Goal: Transaction & Acquisition: Obtain resource

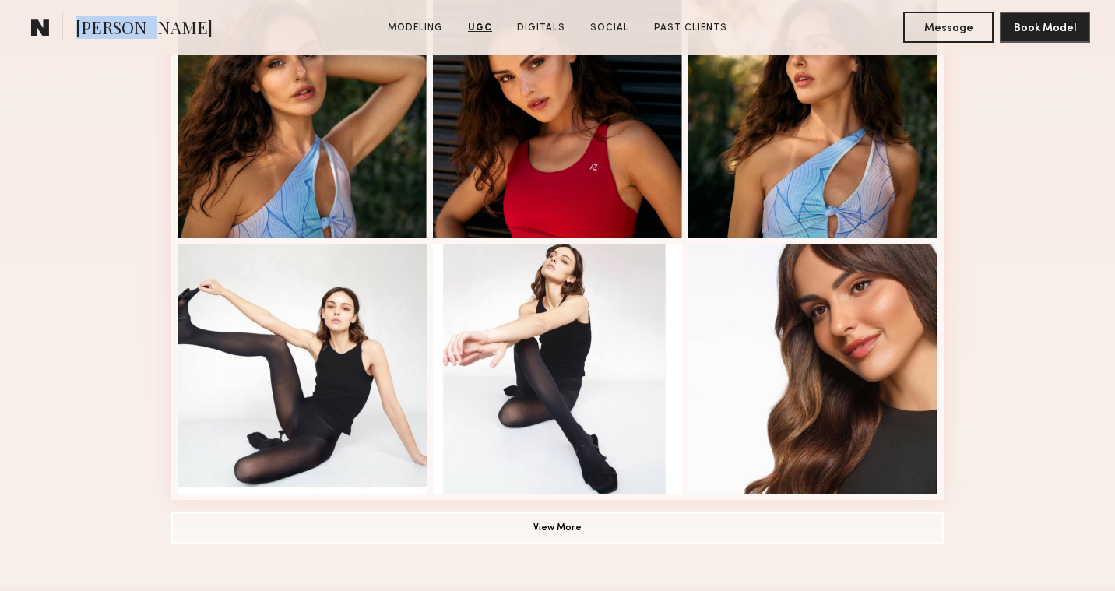
scroll to position [935, 0]
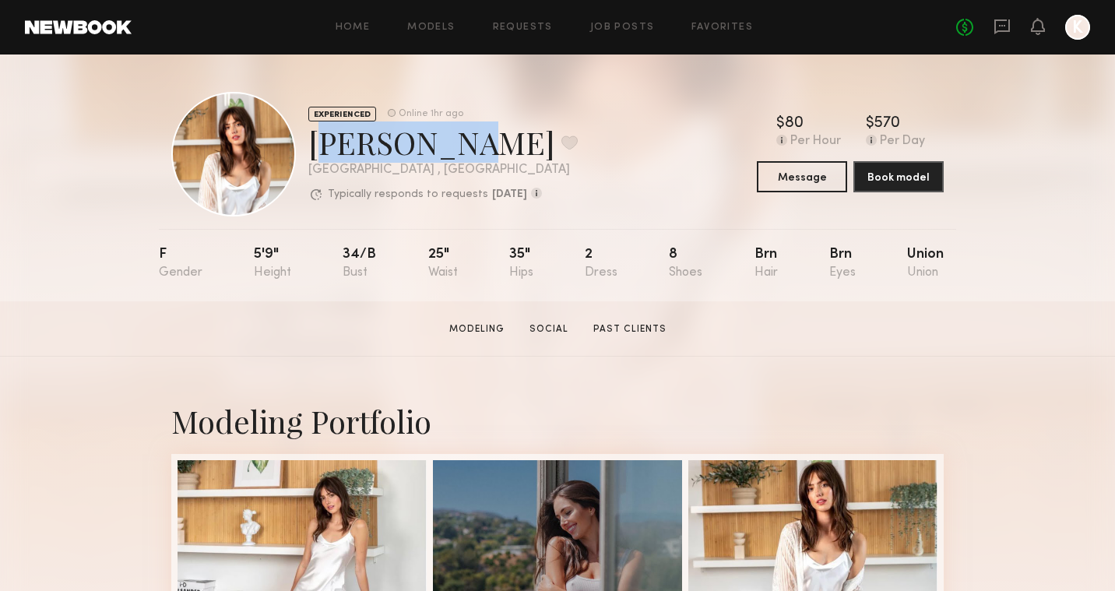
click at [427, 139] on div "Marilyn B. Favorite" at bounding box center [442, 141] width 269 height 41
drag, startPoint x: 446, startPoint y: 144, endPoint x: 315, endPoint y: 135, distance: 131.1
click at [315, 135] on div "Marilyn B. Favorite" at bounding box center [442, 141] width 269 height 41
copy div "Marilyn B"
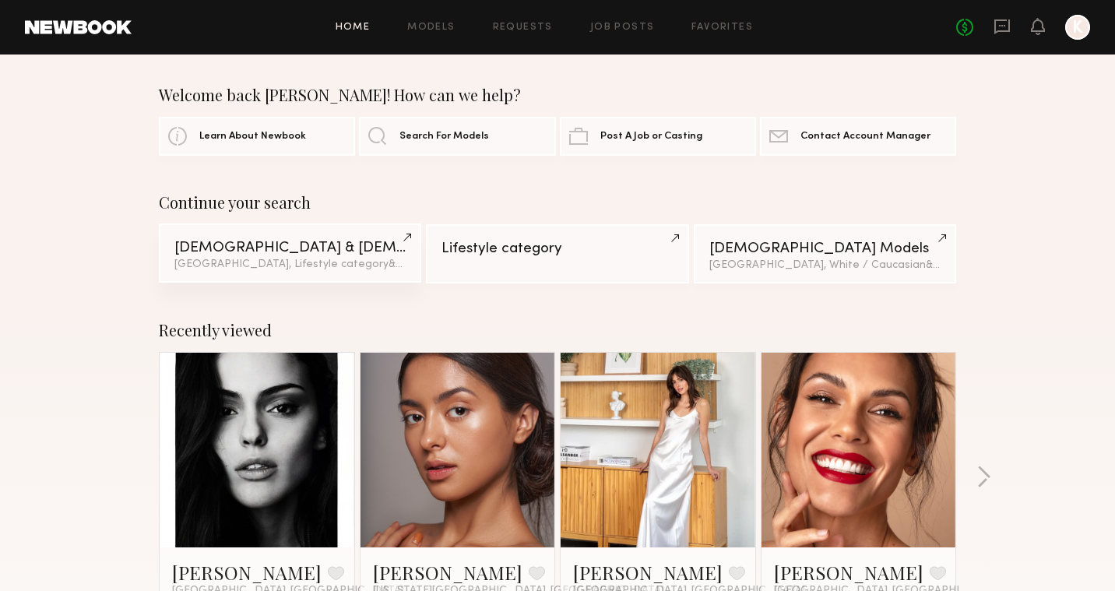
click at [389, 260] on span "& 4 other filter s" at bounding box center [427, 264] width 76 height 10
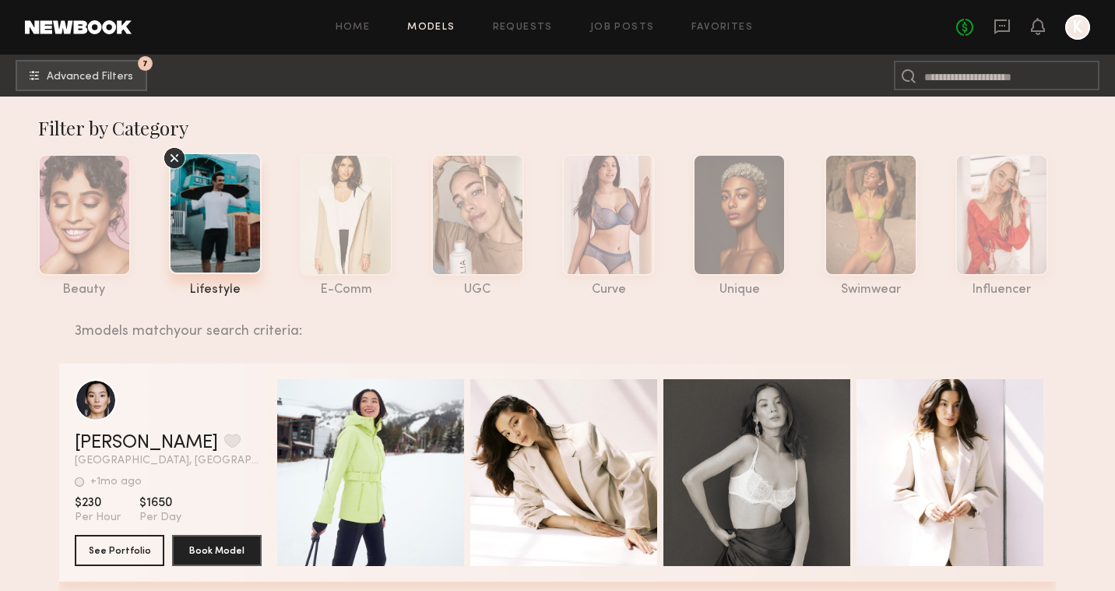
click at [225, 199] on div at bounding box center [215, 213] width 93 height 121
click at [110, 71] on span "Advanced Filters" at bounding box center [90, 76] width 86 height 11
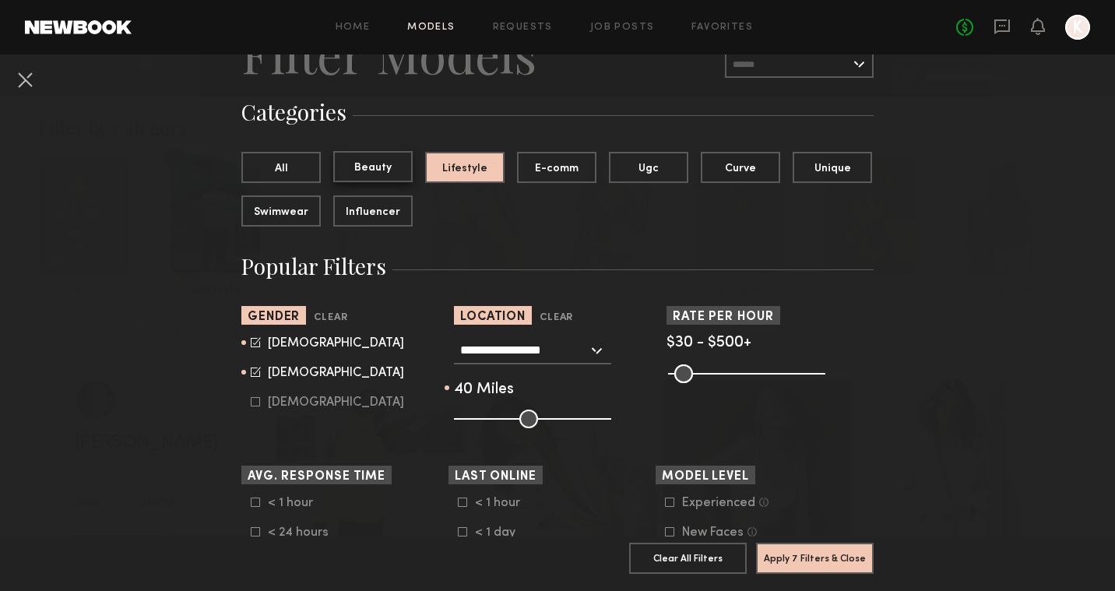
scroll to position [107, 0]
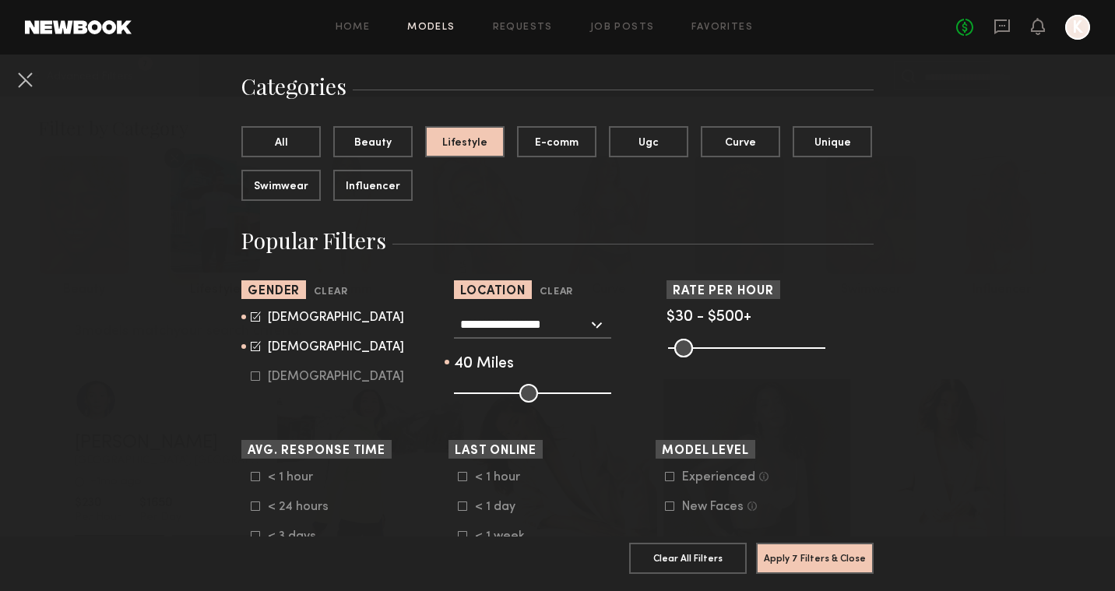
click at [595, 325] on div "**********" at bounding box center [532, 325] width 157 height 28
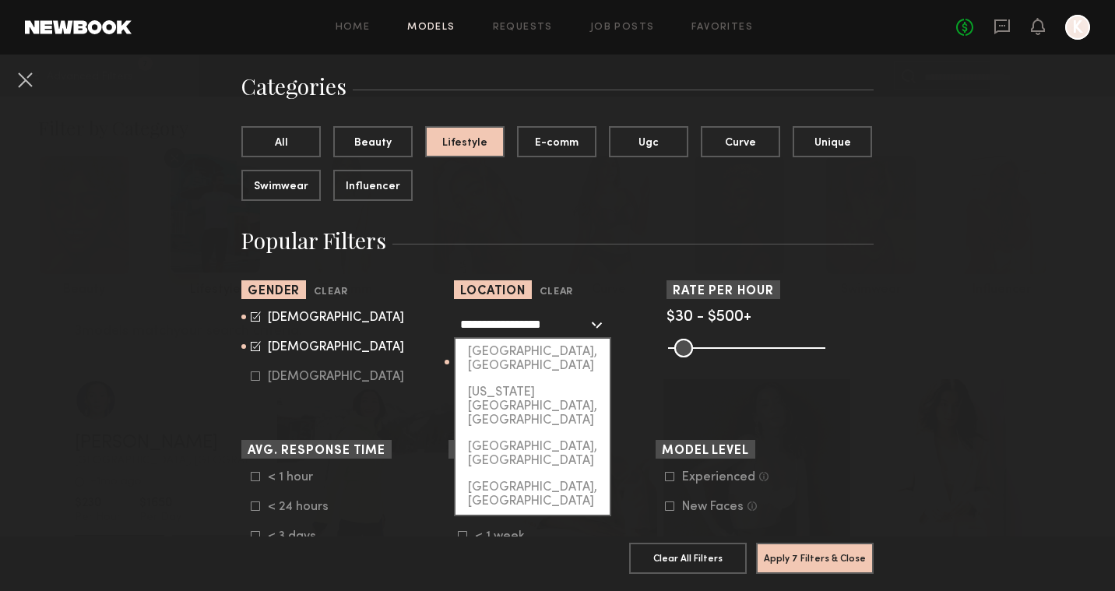
click at [558, 326] on input "**********" at bounding box center [524, 324] width 128 height 26
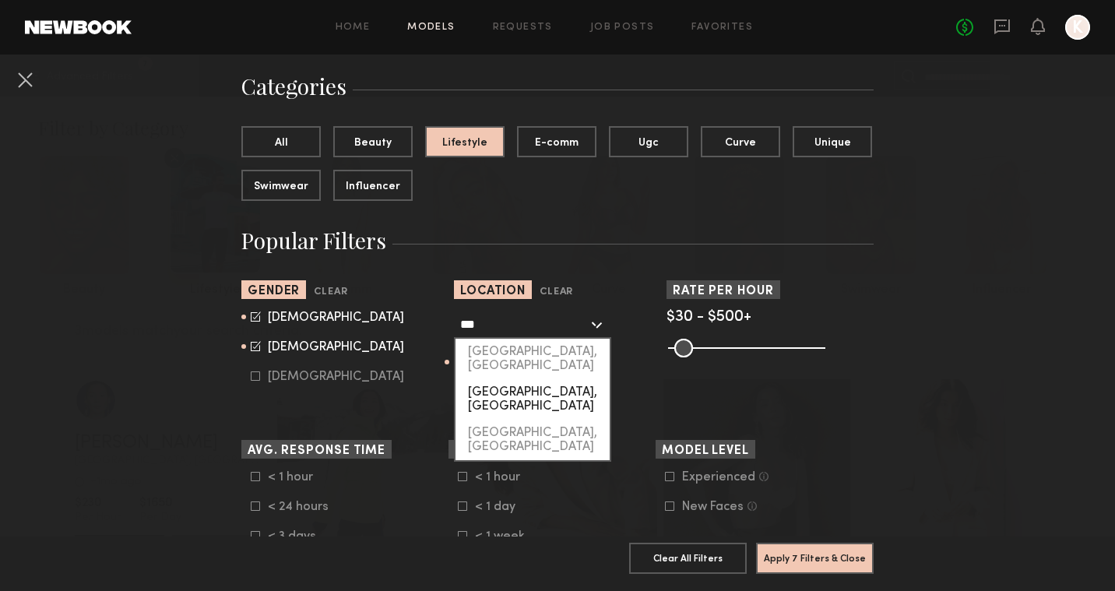
drag, startPoint x: 558, startPoint y: 326, endPoint x: 513, endPoint y: 380, distance: 70.2
click at [513, 380] on div "Irvine, CA" at bounding box center [532, 399] width 154 height 40
type input "**********"
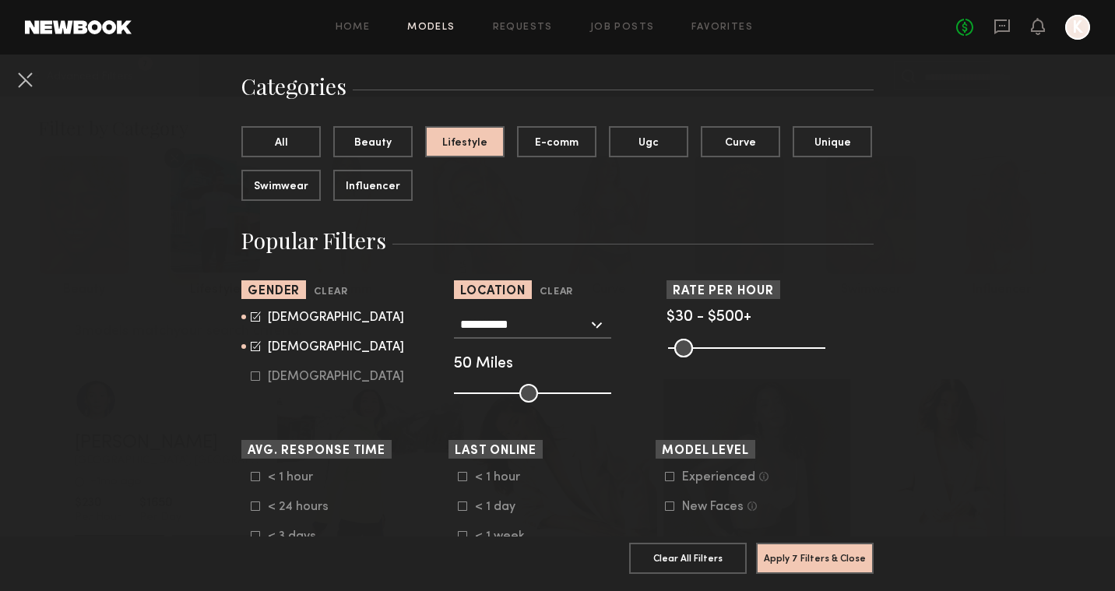
drag, startPoint x: 512, startPoint y: 399, endPoint x: 526, endPoint y: 399, distance: 14.8
type input "**"
click at [526, 399] on input "range" at bounding box center [532, 393] width 157 height 19
click at [254, 313] on icon at bounding box center [255, 316] width 9 height 9
type input "**"
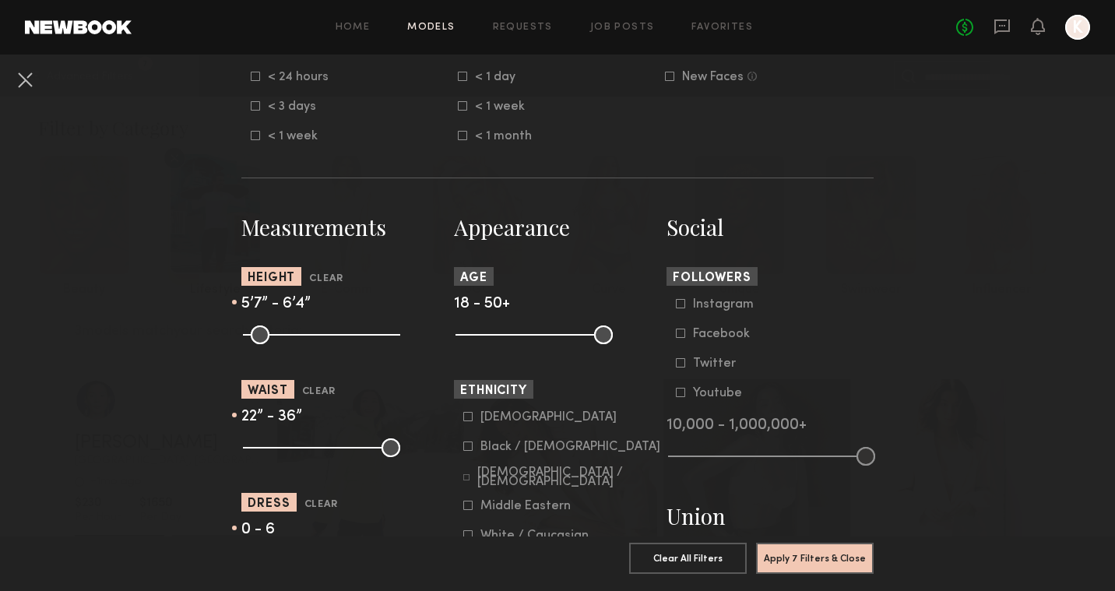
scroll to position [553, 0]
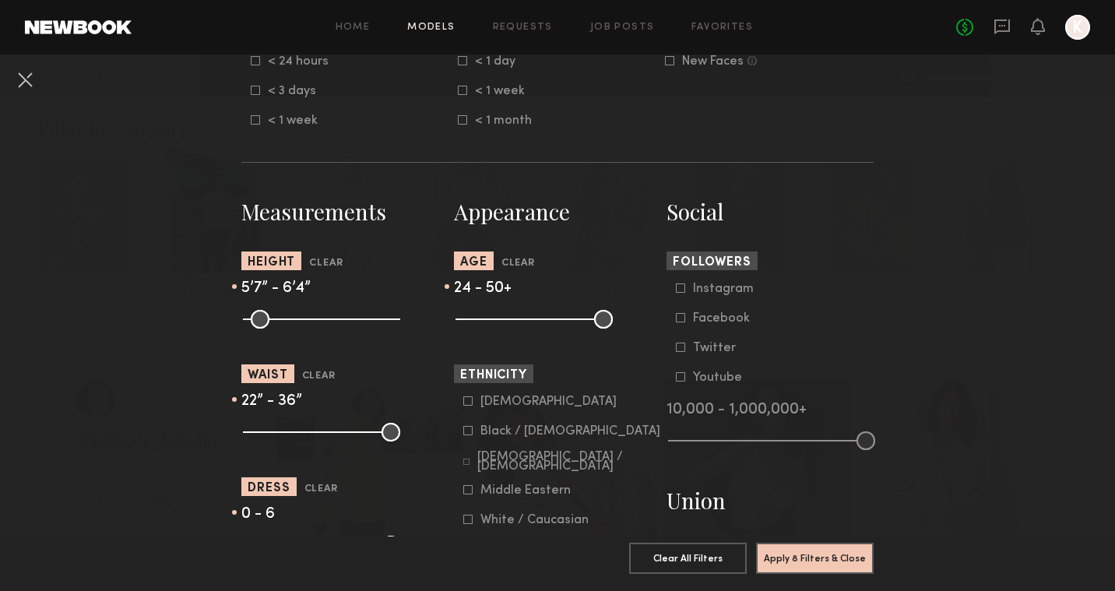
drag, startPoint x: 466, startPoint y: 322, endPoint x: 490, endPoint y: 322, distance: 23.4
type input "**"
click at [490, 322] on input "range" at bounding box center [533, 319] width 157 height 19
drag, startPoint x: 603, startPoint y: 322, endPoint x: 542, endPoint y: 323, distance: 60.7
type input "**"
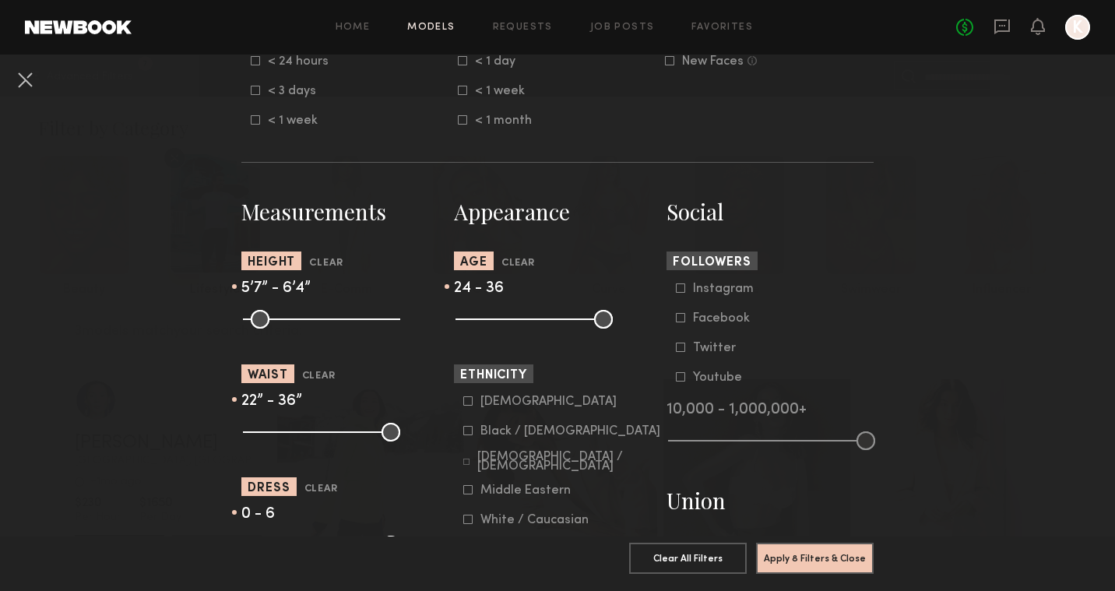
click at [542, 323] on input "range" at bounding box center [533, 319] width 157 height 19
type input "**"
click at [332, 321] on input "range" at bounding box center [321, 319] width 157 height 19
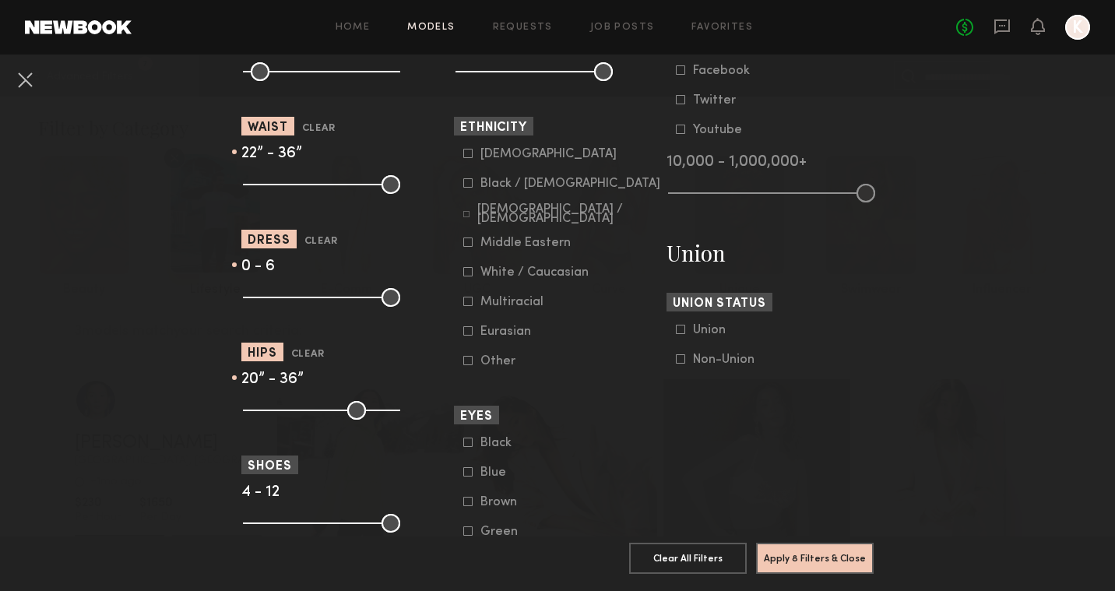
scroll to position [804, 0]
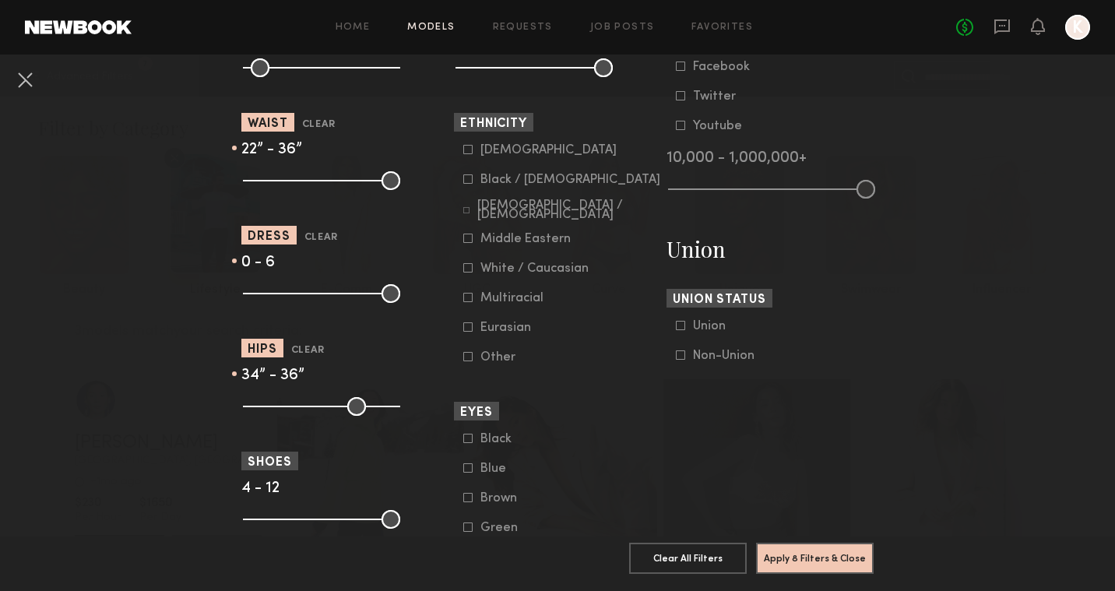
drag, startPoint x: 249, startPoint y: 406, endPoint x: 301, endPoint y: 410, distance: 51.5
type input "**"
click at [301, 410] on common-range-minmax at bounding box center [319, 405] width 157 height 19
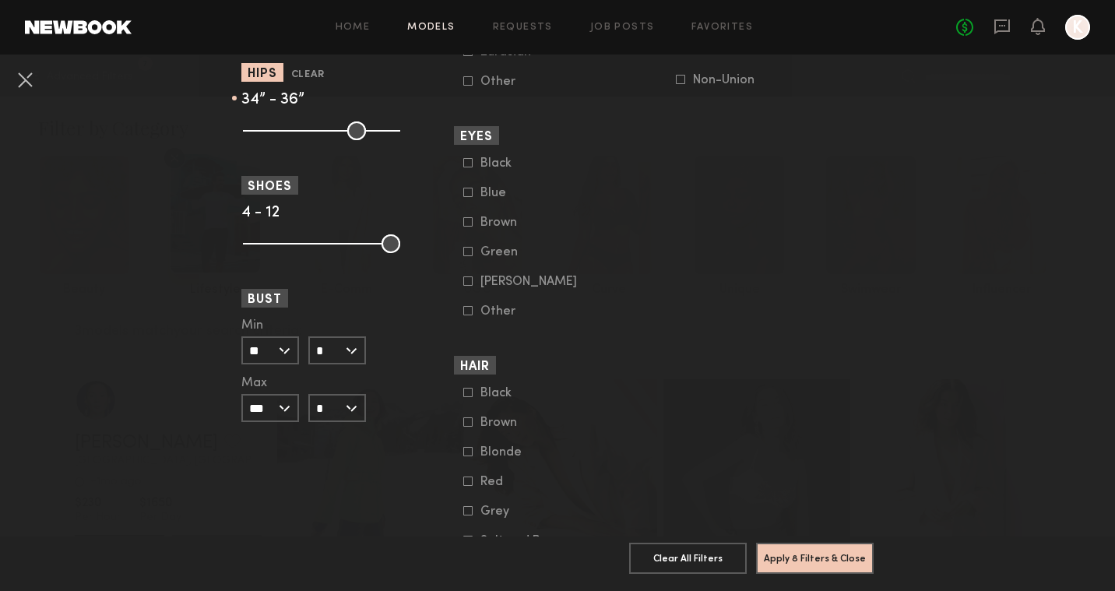
scroll to position [1084, 0]
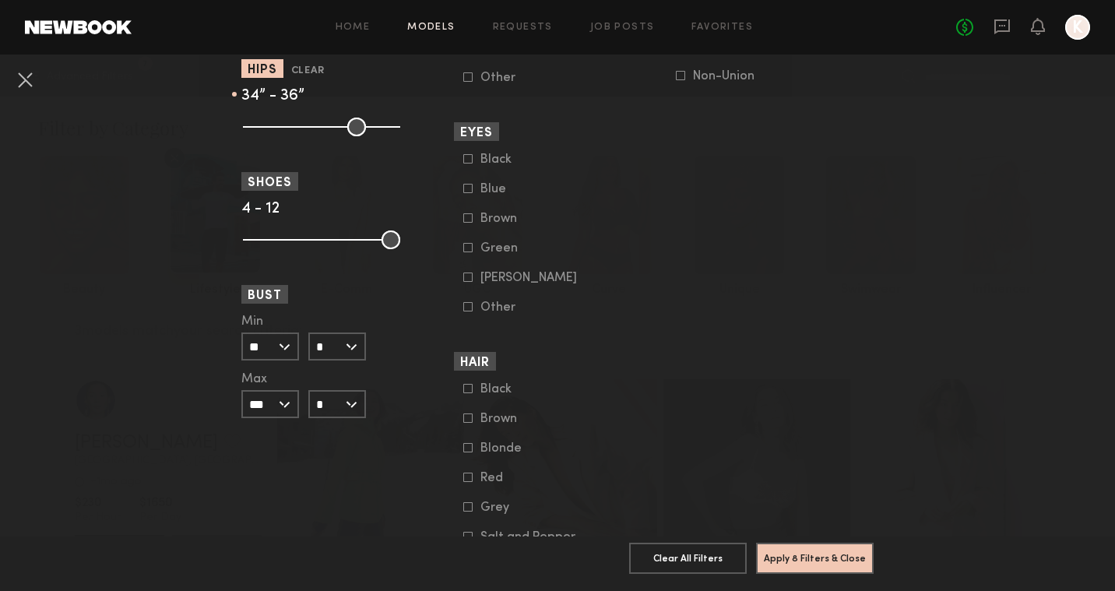
click at [329, 343] on input "*" at bounding box center [337, 346] width 58 height 28
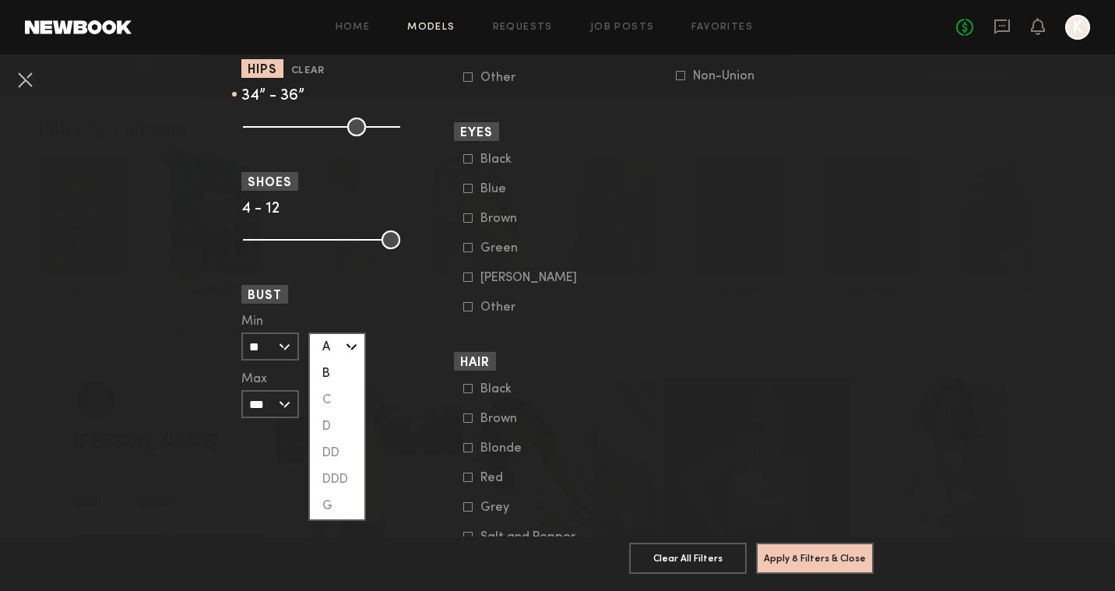
click at [329, 371] on div "B" at bounding box center [337, 373] width 55 height 26
type input "*"
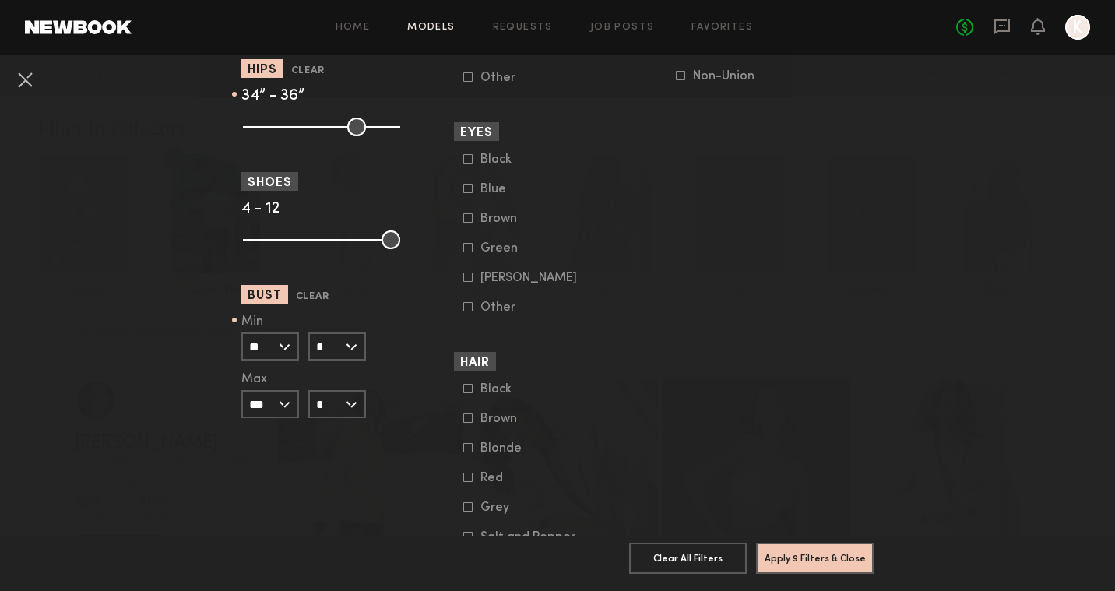
click at [335, 403] on input "*" at bounding box center [337, 404] width 58 height 28
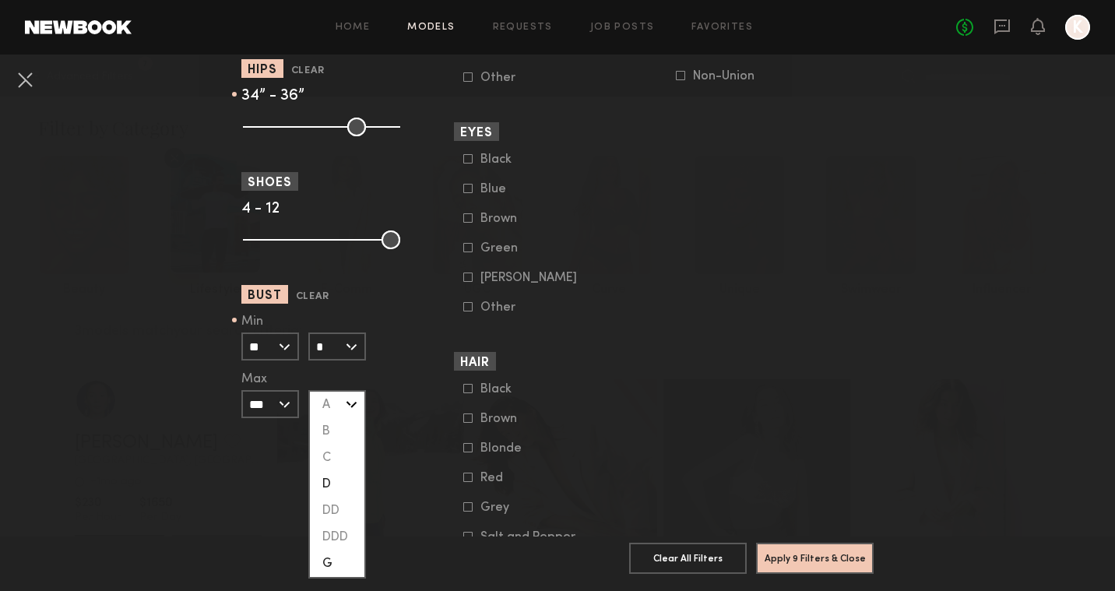
click at [339, 478] on div "D" at bounding box center [337, 484] width 55 height 26
type input "*"
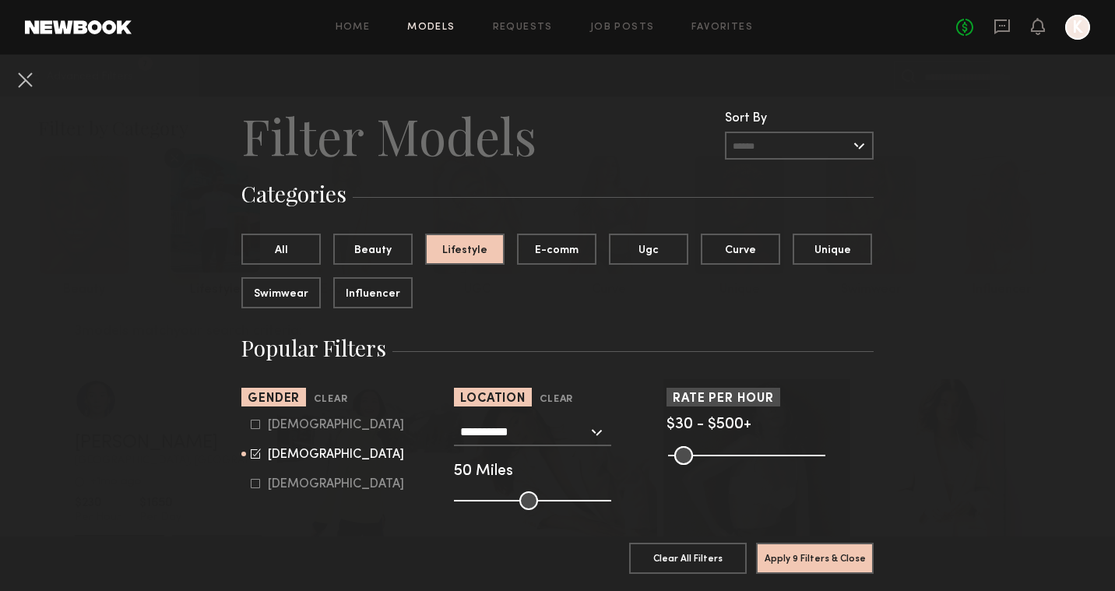
scroll to position [0, 0]
click at [290, 299] on button "Swimwear" at bounding box center [280, 291] width 79 height 31
click at [438, 246] on button "Lifestyle" at bounding box center [464, 248] width 79 height 31
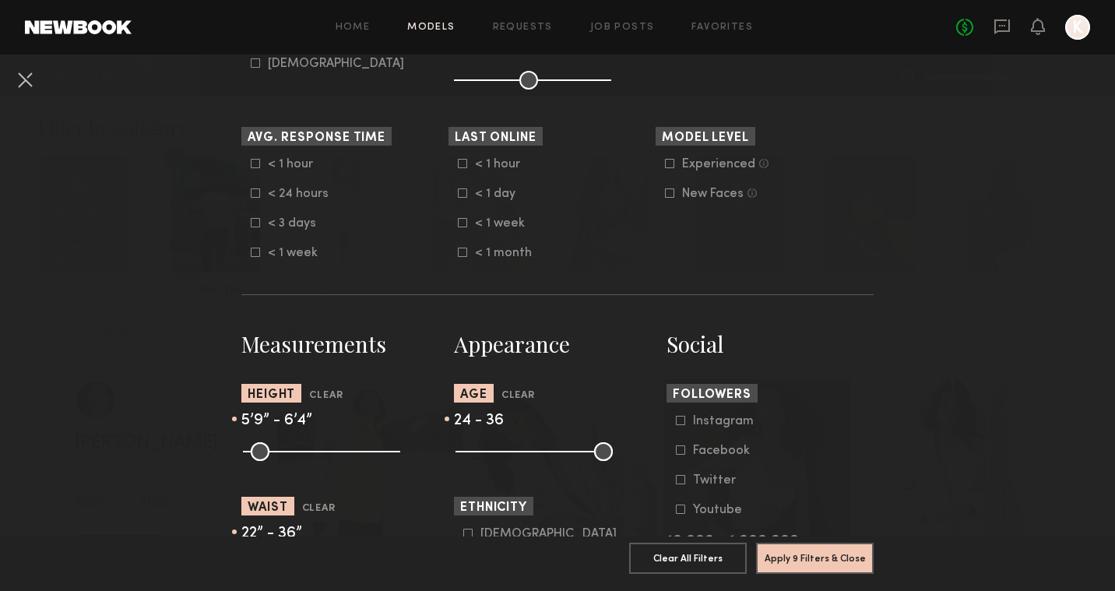
scroll to position [477, 0]
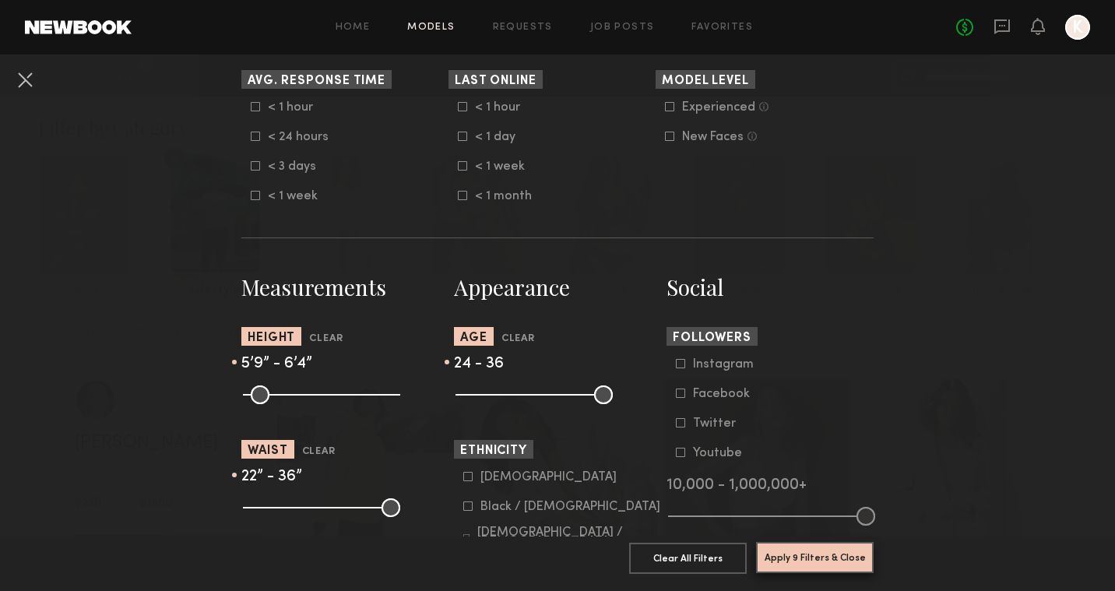
click at [806, 556] on button "Apply 9 Filters & Close" at bounding box center [815, 557] width 118 height 31
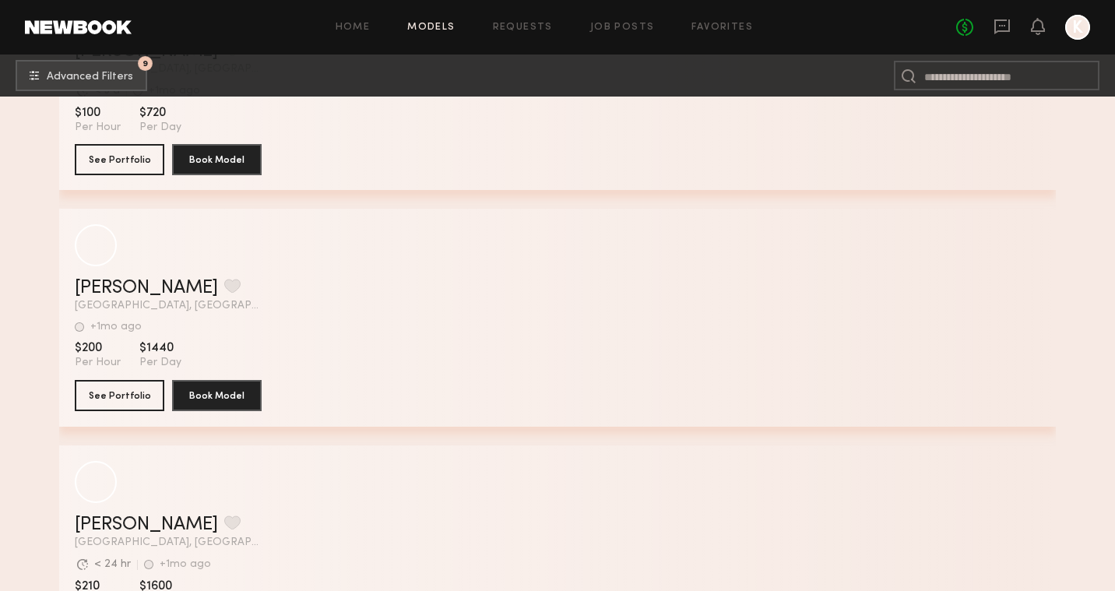
scroll to position [11045, 0]
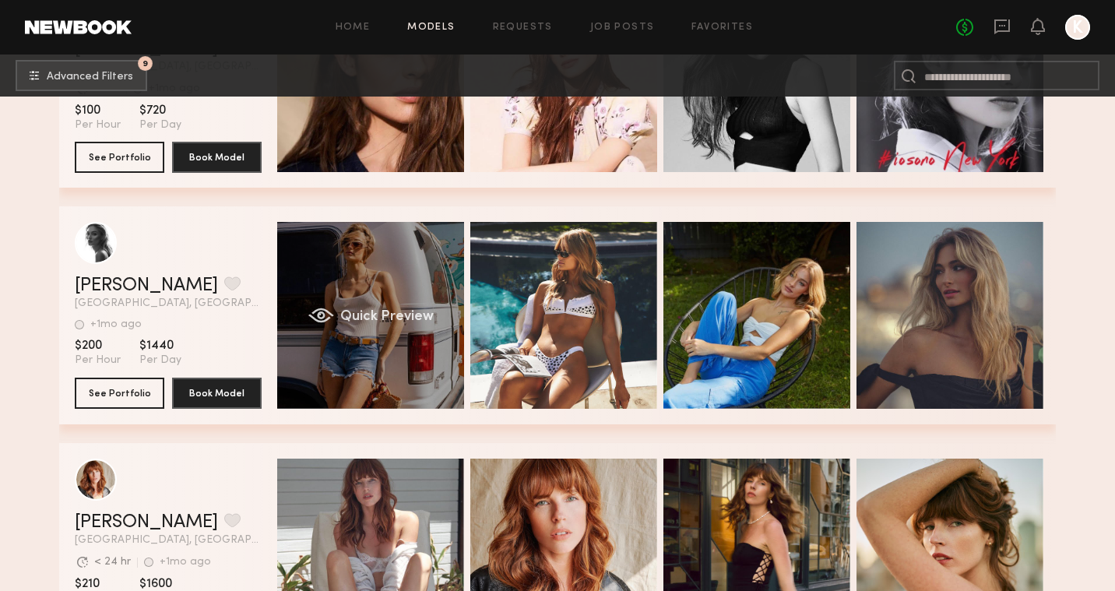
click at [371, 272] on div "Quick Preview" at bounding box center [370, 315] width 187 height 187
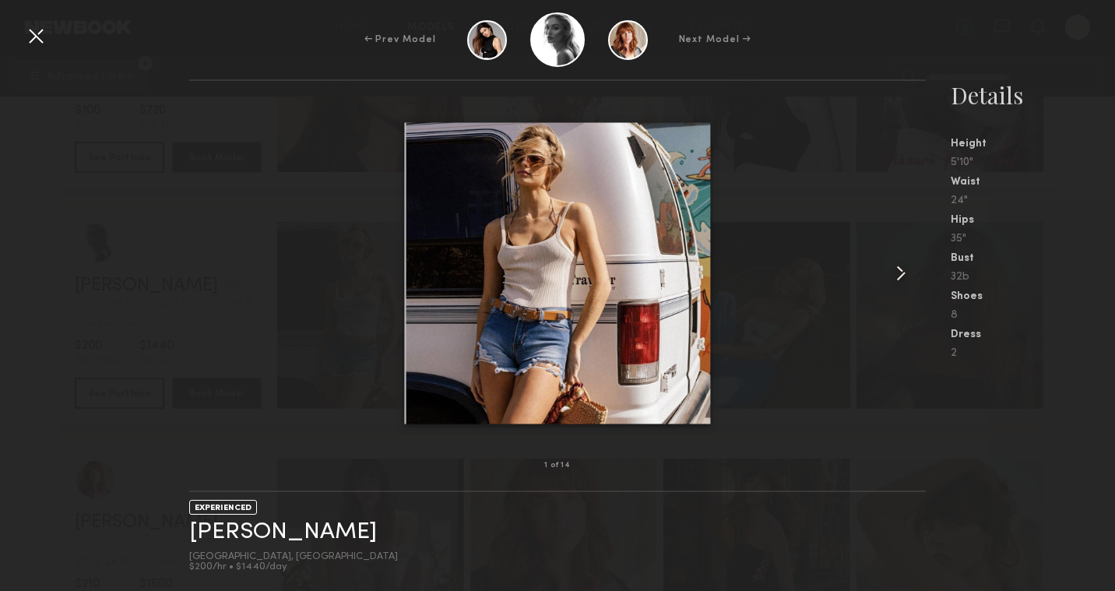
click at [903, 272] on common-icon at bounding box center [900, 273] width 25 height 25
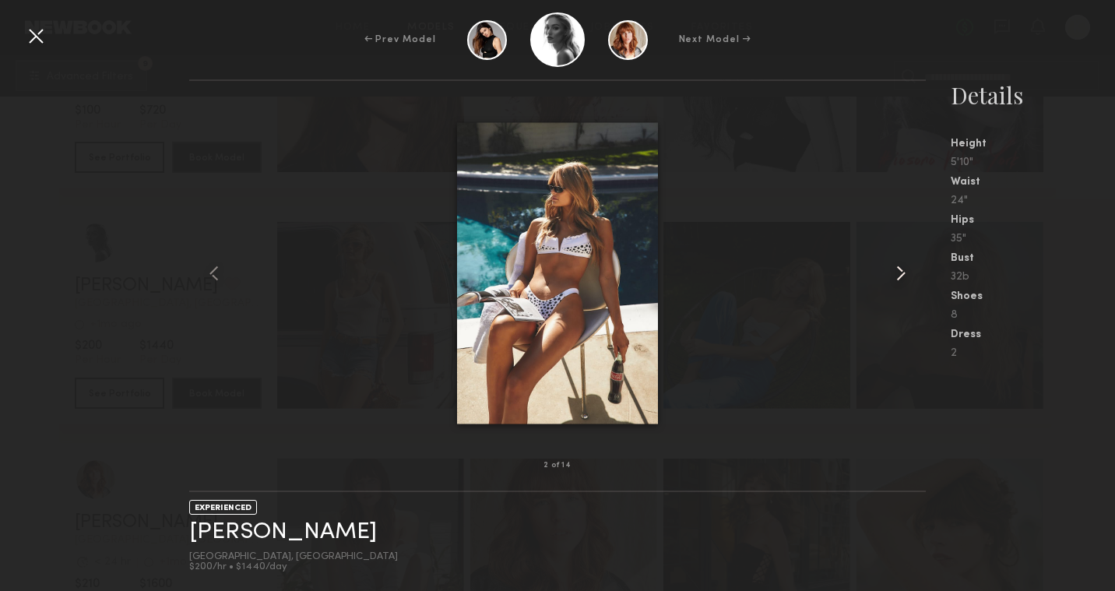
click at [903, 272] on common-icon at bounding box center [900, 273] width 25 height 25
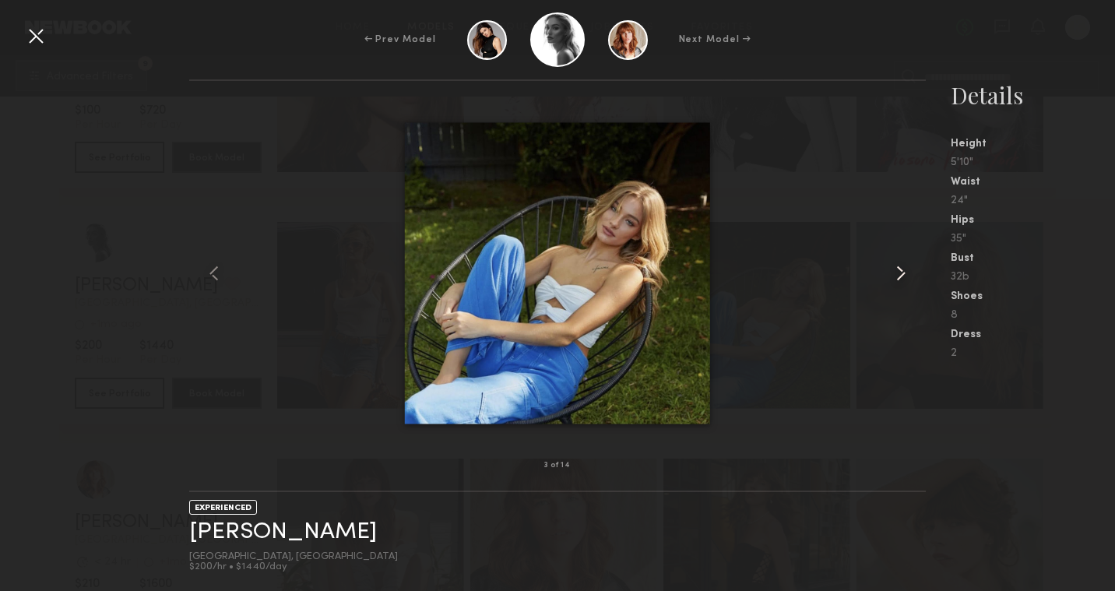
click at [903, 272] on common-icon at bounding box center [900, 273] width 25 height 25
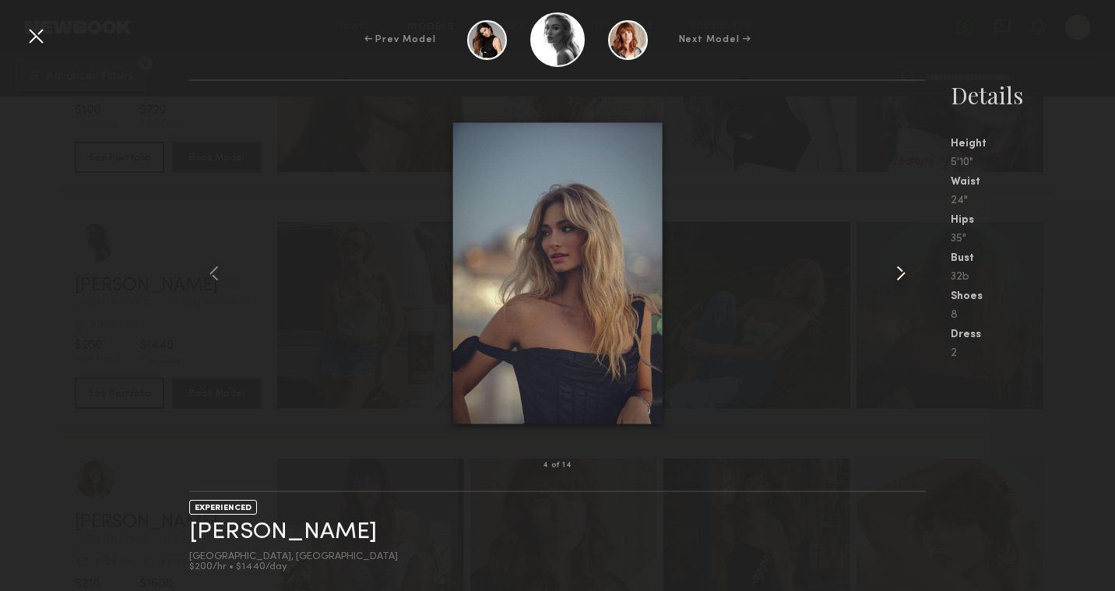
click at [903, 272] on common-icon at bounding box center [900, 273] width 25 height 25
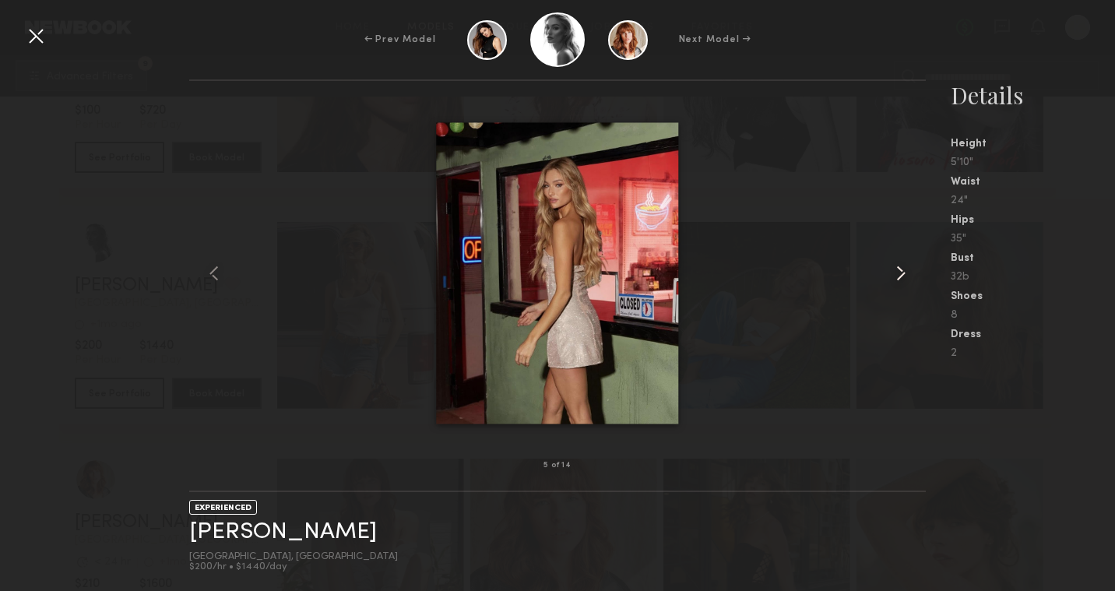
click at [903, 272] on common-icon at bounding box center [900, 273] width 25 height 25
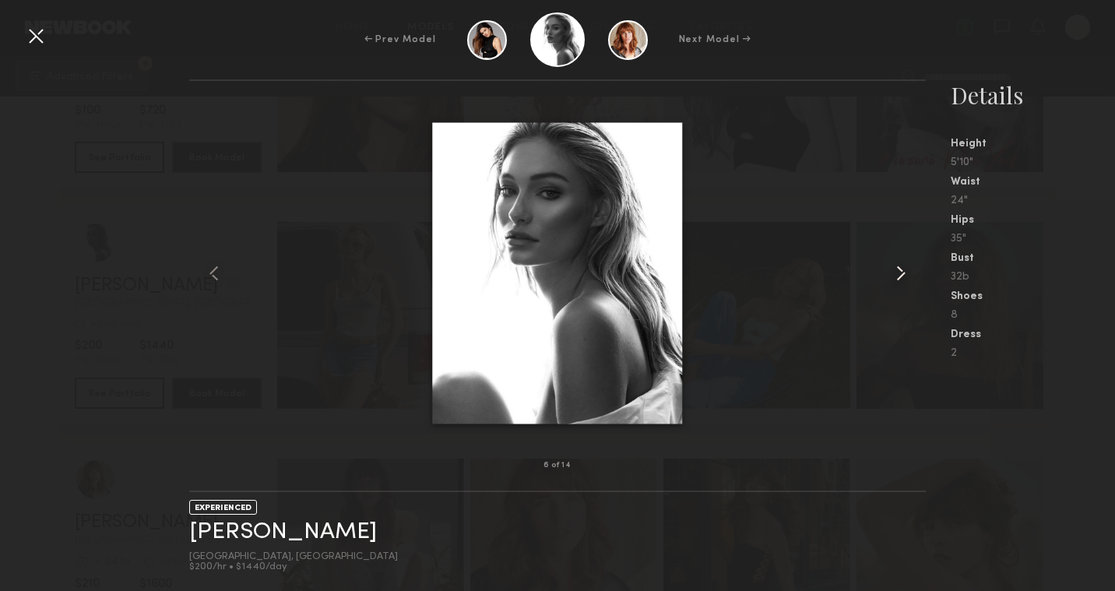
click at [903, 272] on common-icon at bounding box center [900, 273] width 25 height 25
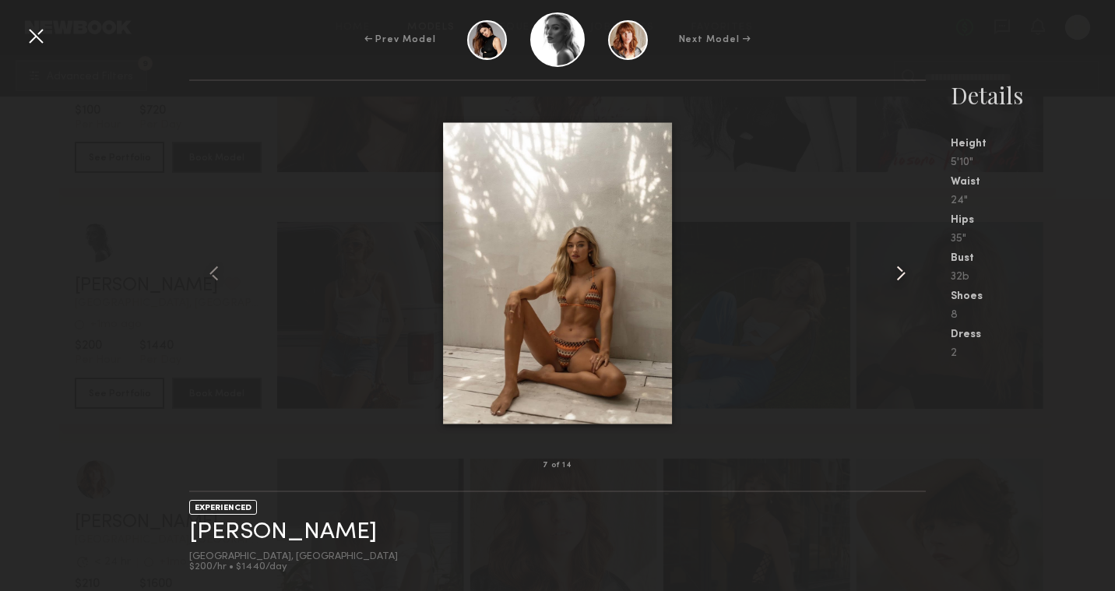
click at [903, 272] on common-icon at bounding box center [900, 273] width 25 height 25
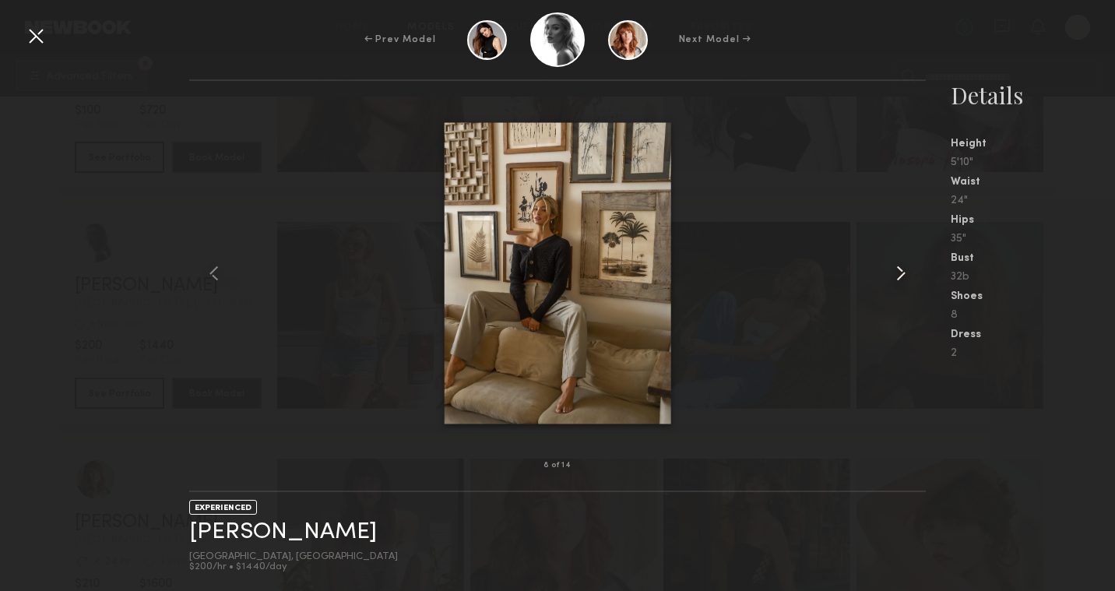
click at [903, 272] on common-icon at bounding box center [900, 273] width 25 height 25
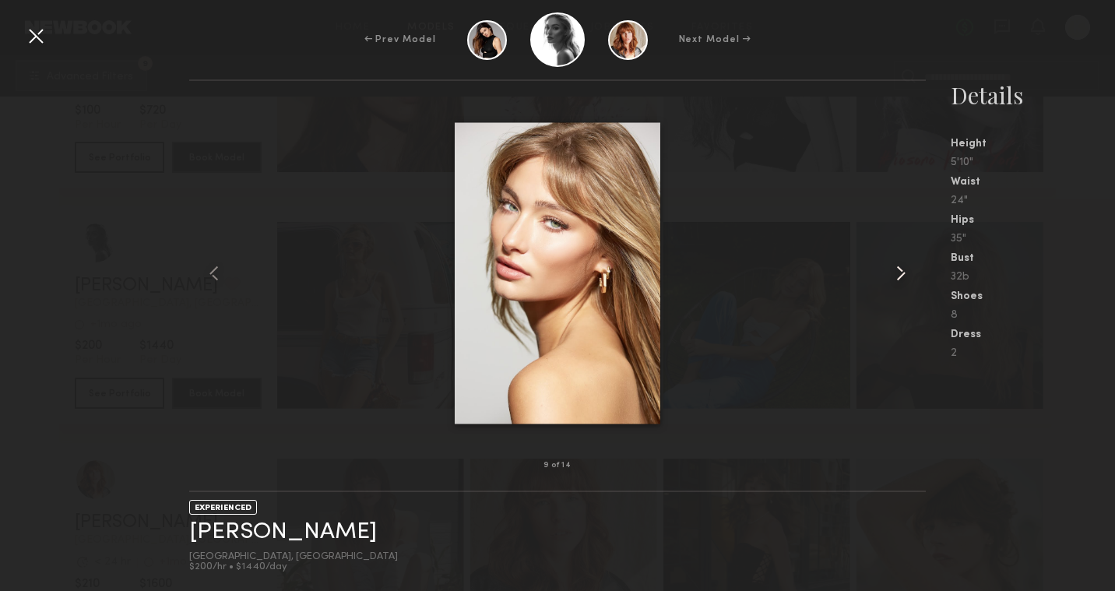
click at [903, 272] on common-icon at bounding box center [900, 273] width 25 height 25
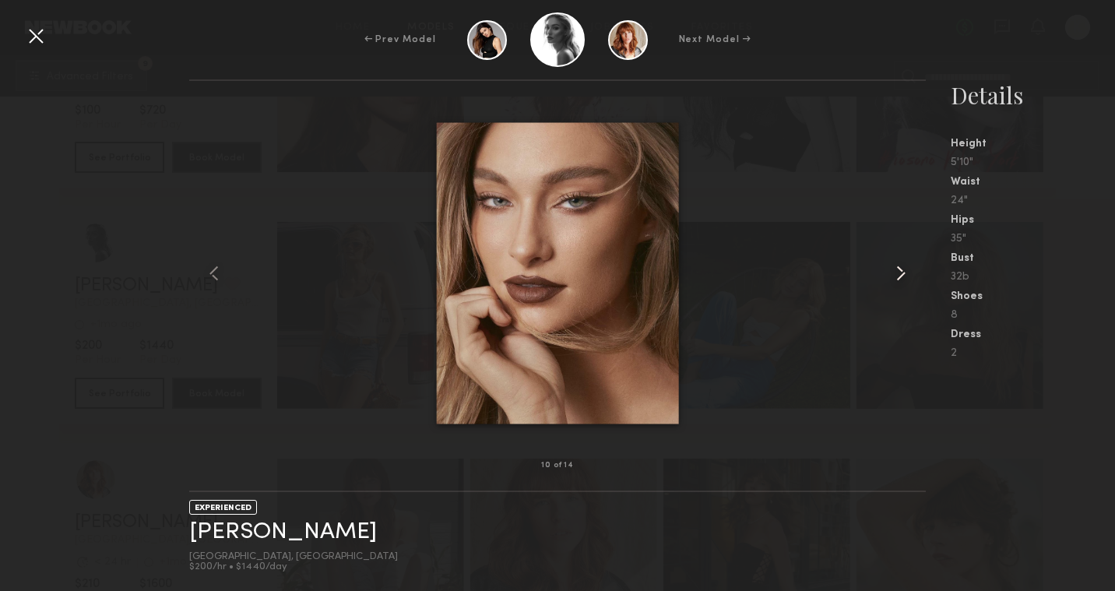
click at [903, 272] on common-icon at bounding box center [900, 273] width 25 height 25
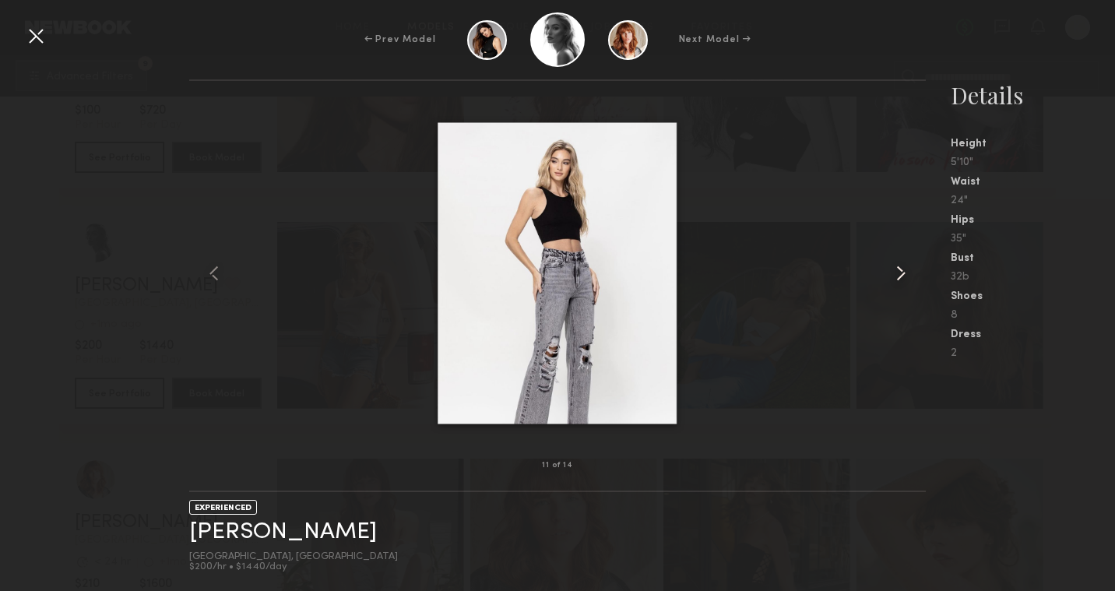
click at [903, 272] on common-icon at bounding box center [900, 273] width 25 height 25
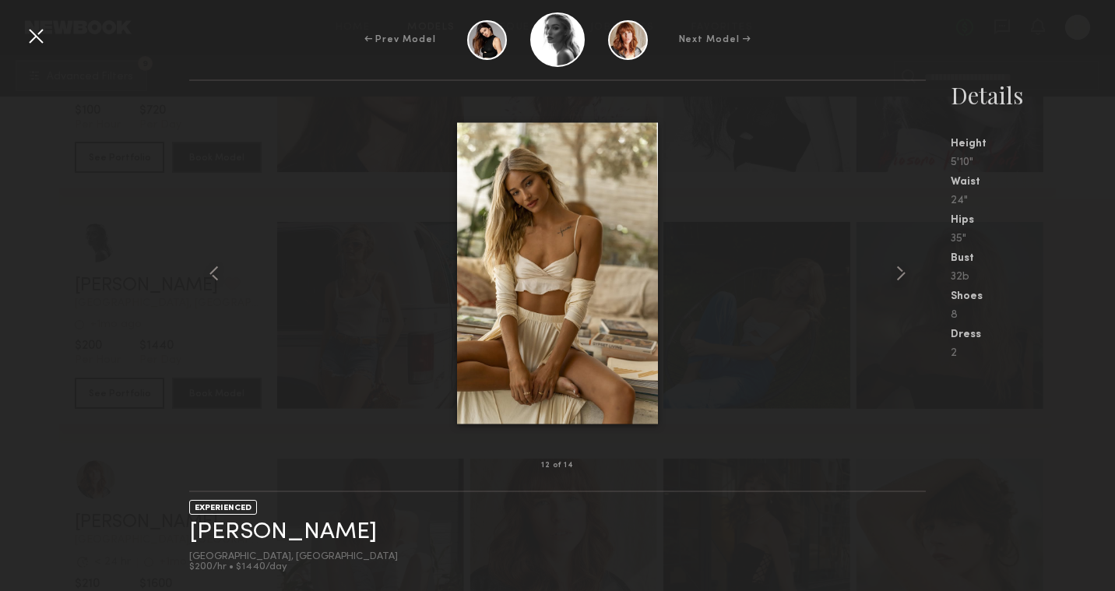
click at [33, 36] on div at bounding box center [35, 35] width 25 height 25
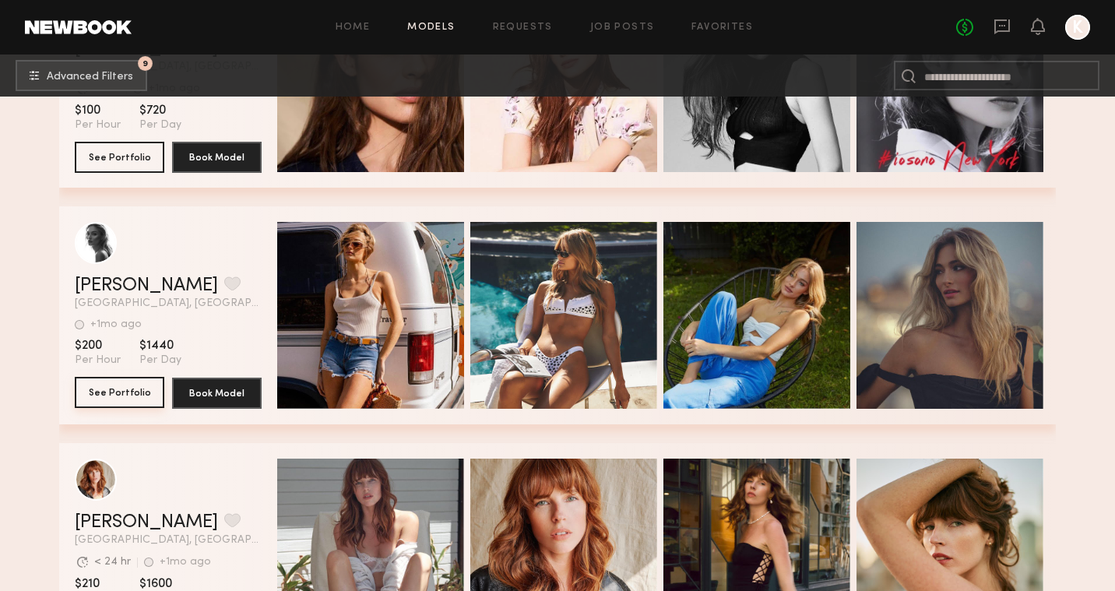
click at [121, 393] on button "See Portfolio" at bounding box center [120, 392] width 90 height 31
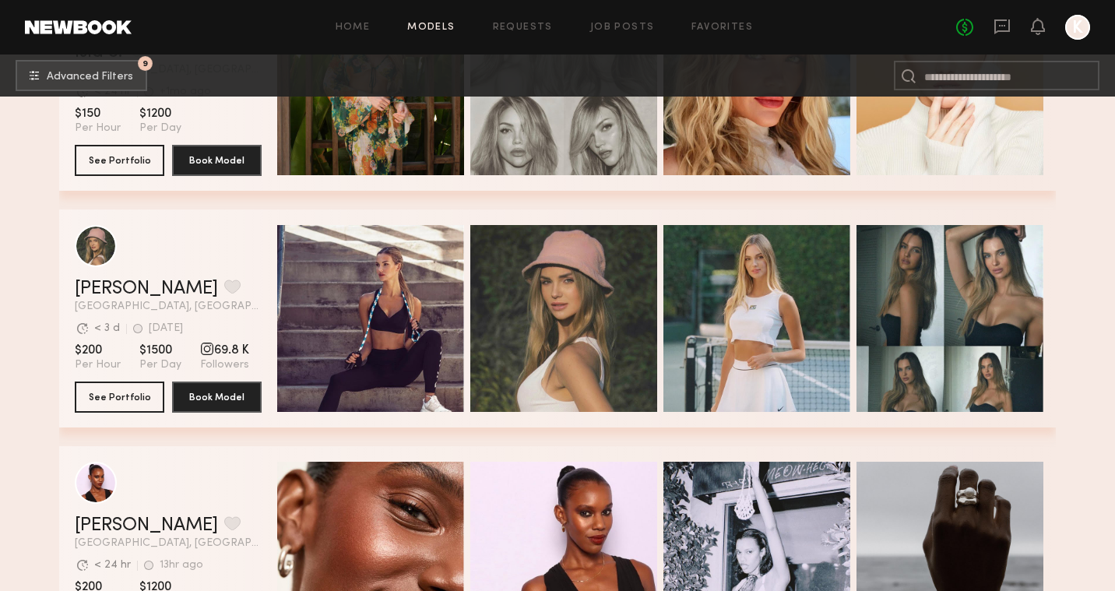
scroll to position [11753, 0]
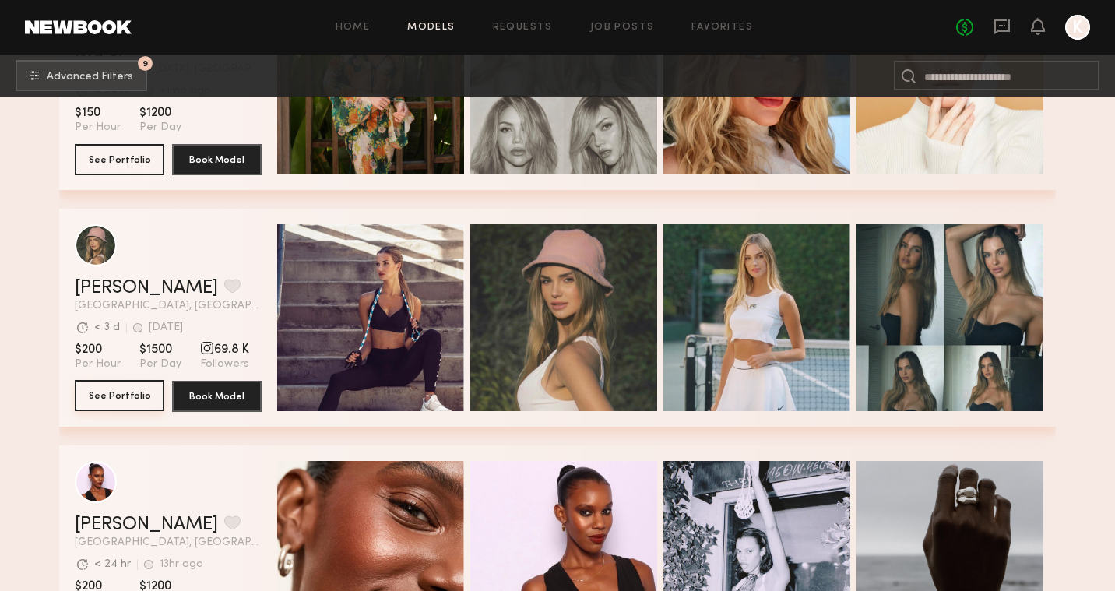
click at [107, 393] on button "See Portfolio" at bounding box center [120, 395] width 90 height 31
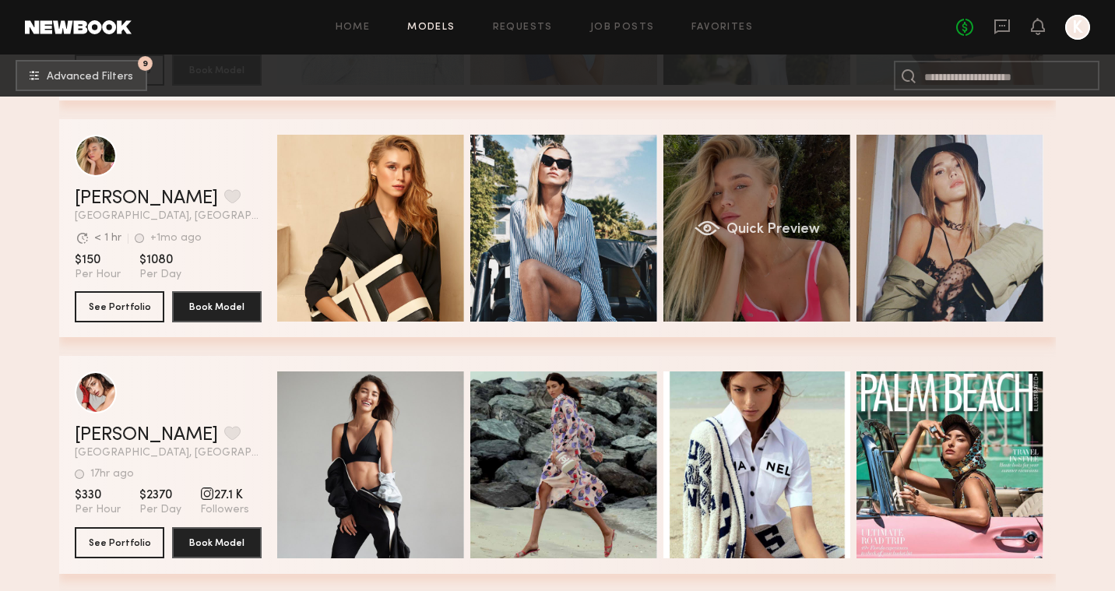
scroll to position [12552, 0]
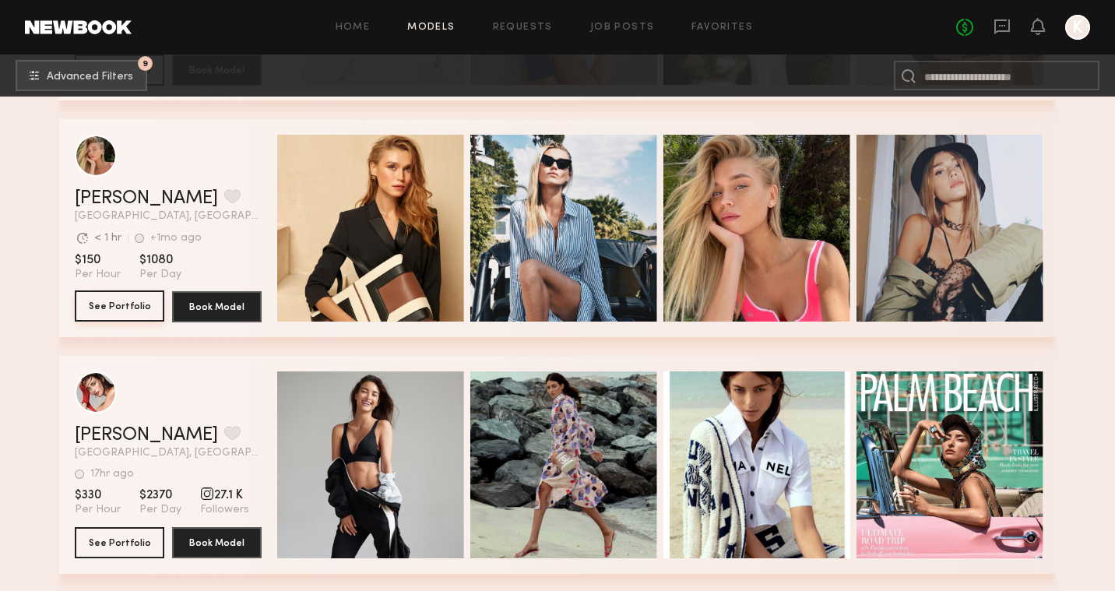
click at [121, 303] on button "See Portfolio" at bounding box center [120, 305] width 90 height 31
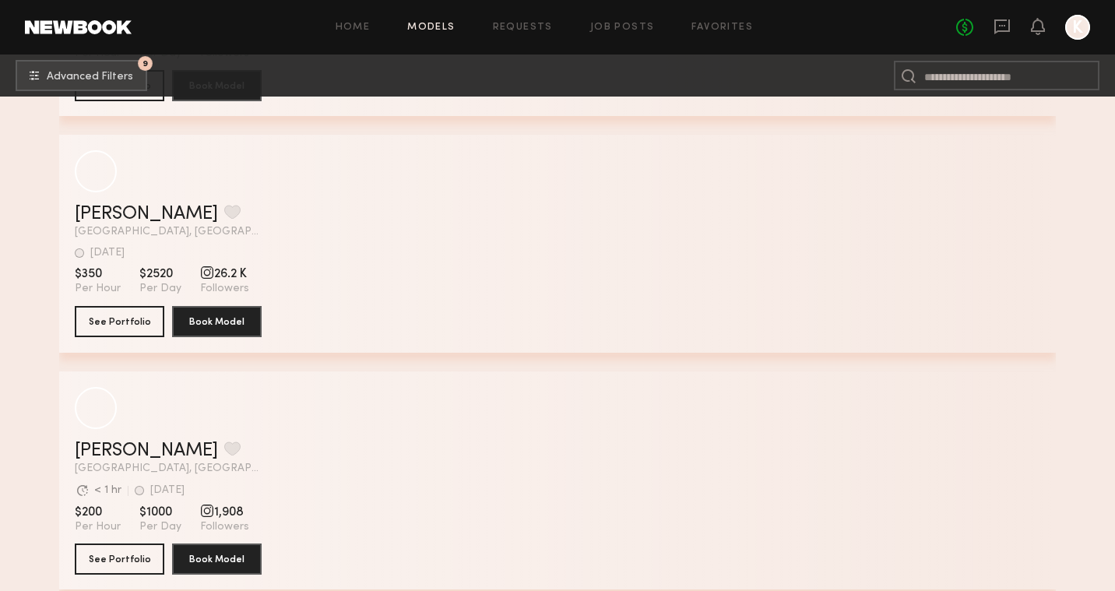
scroll to position [16564, 0]
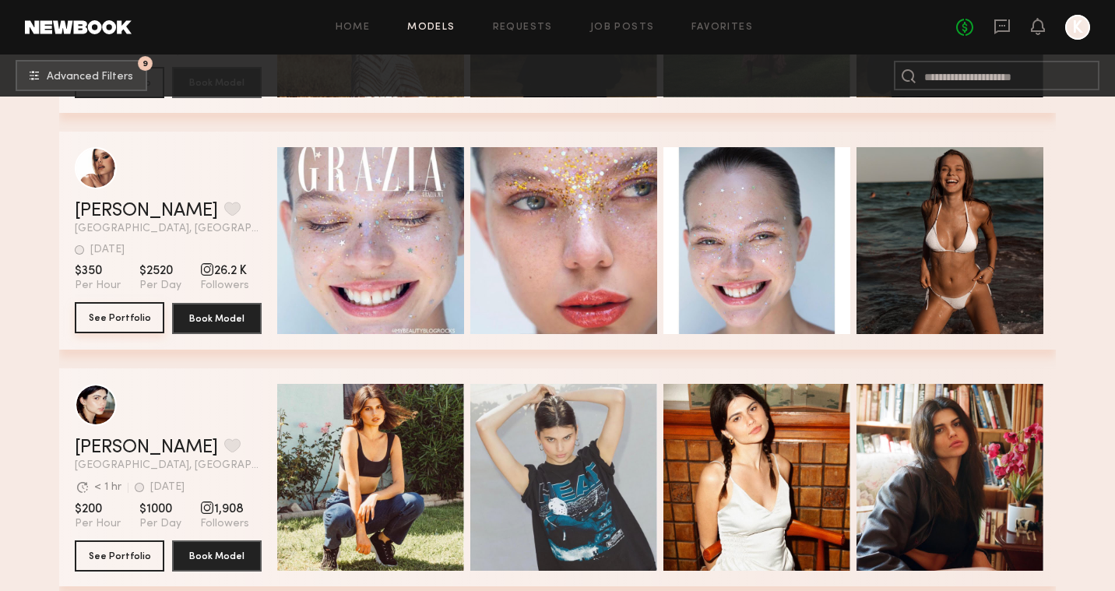
click at [110, 319] on button "See Portfolio" at bounding box center [120, 317] width 90 height 31
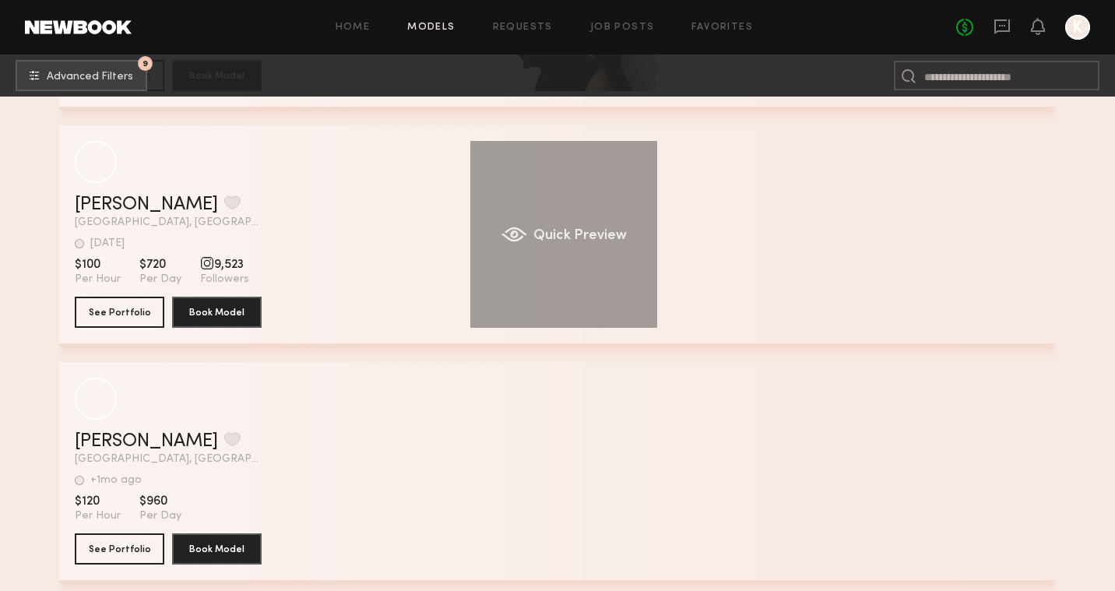
scroll to position [21677, 0]
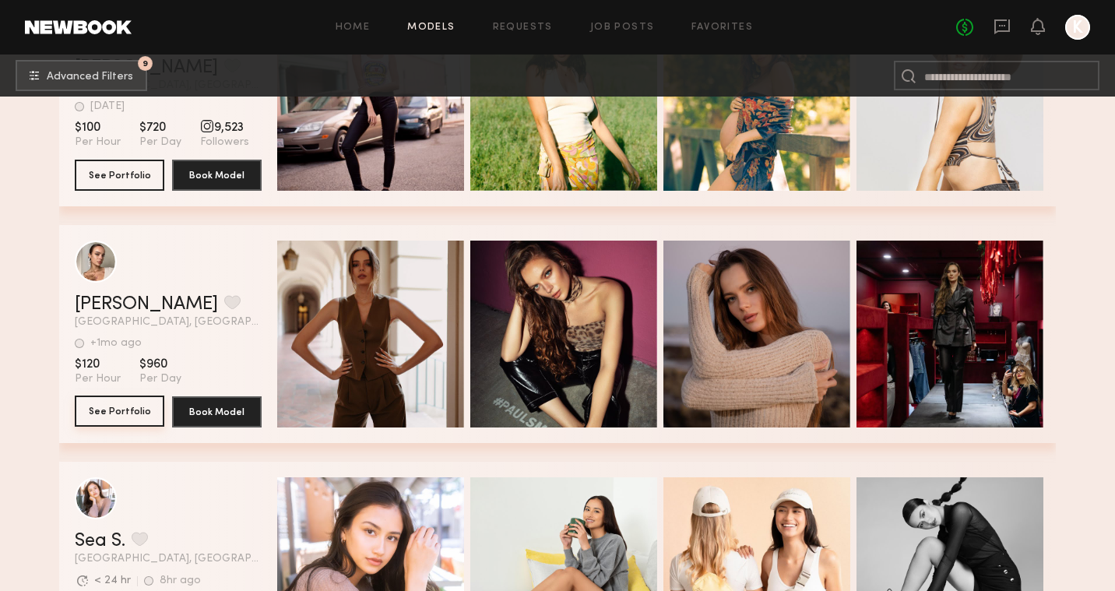
click at [120, 417] on button "See Portfolio" at bounding box center [120, 411] width 90 height 31
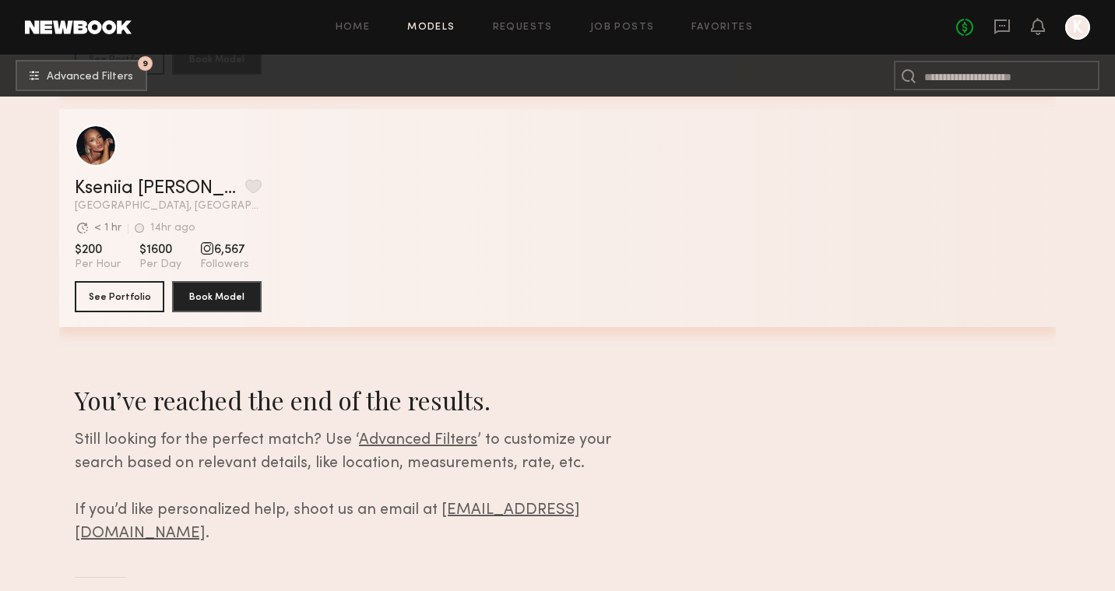
scroll to position [24161, 0]
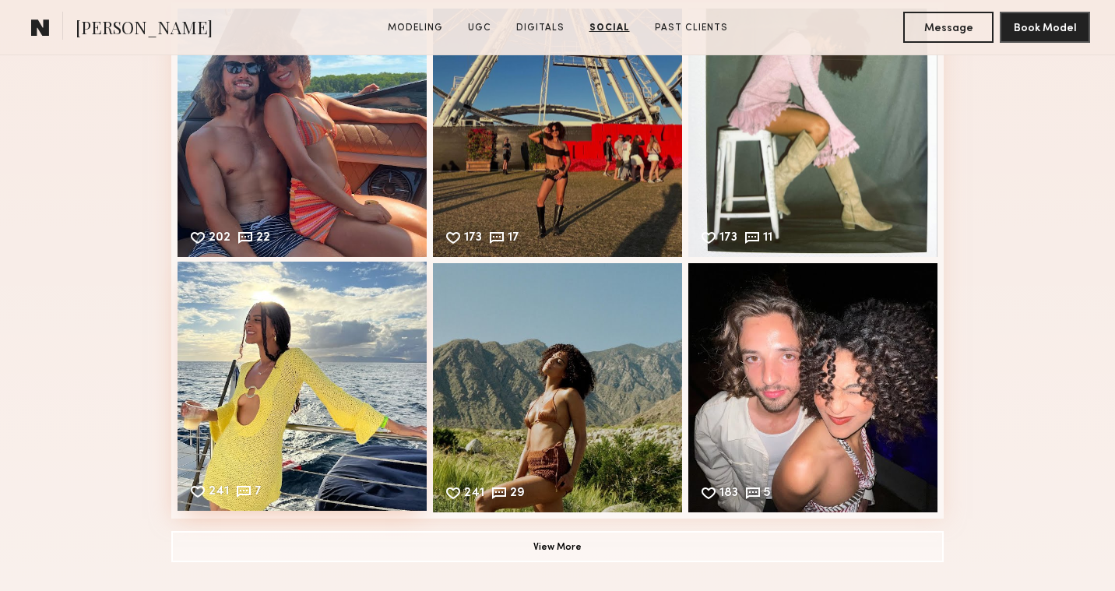
scroll to position [4121, 0]
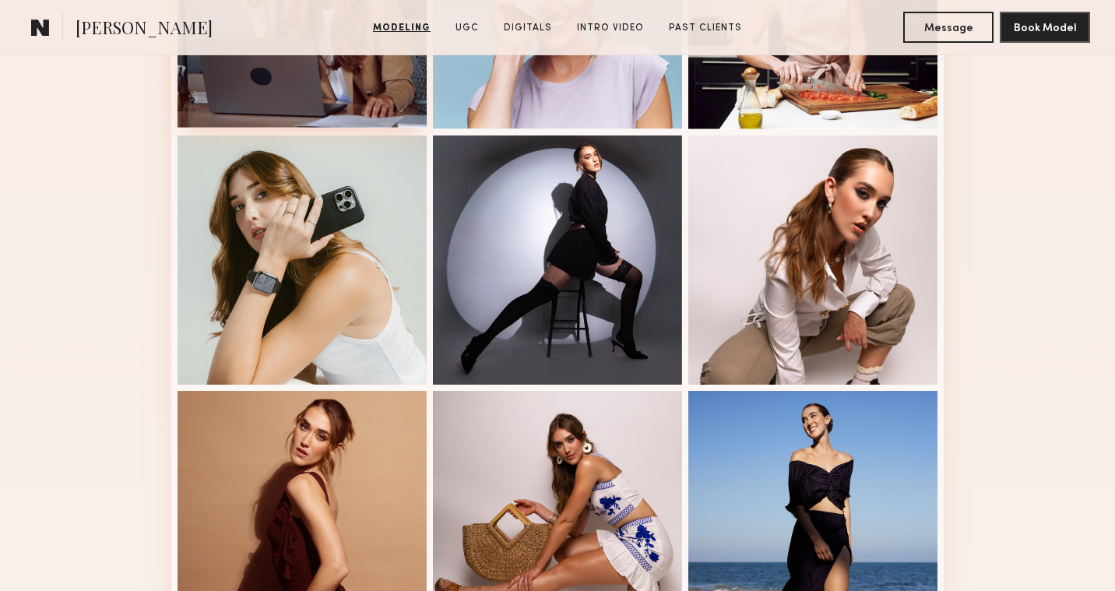
scroll to position [834, 0]
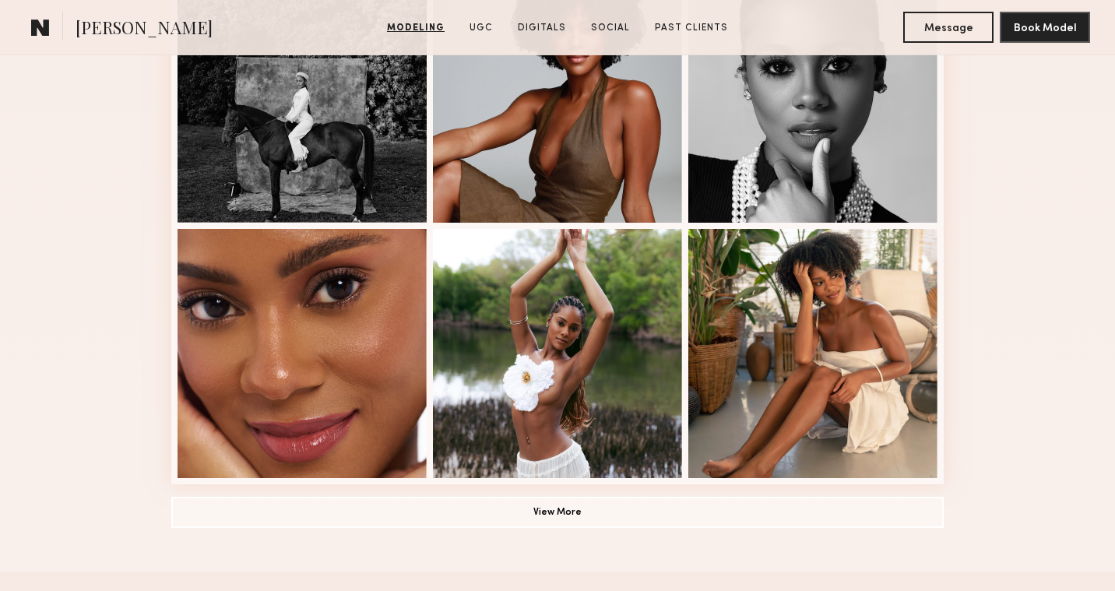
scroll to position [999, 0]
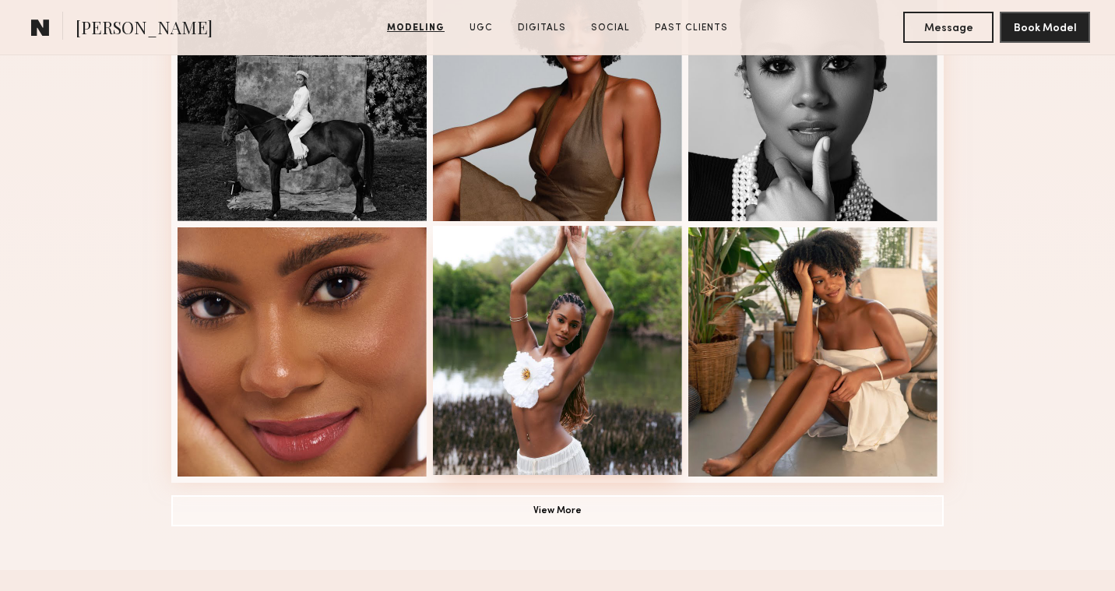
click at [468, 430] on div at bounding box center [557, 350] width 249 height 249
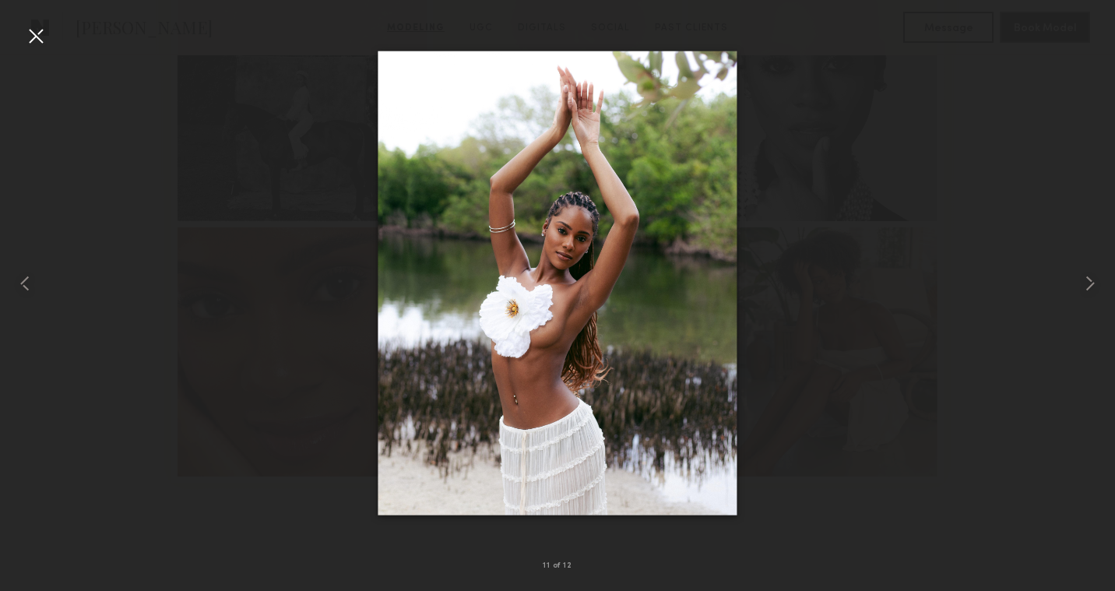
click at [33, 38] on div at bounding box center [35, 35] width 25 height 25
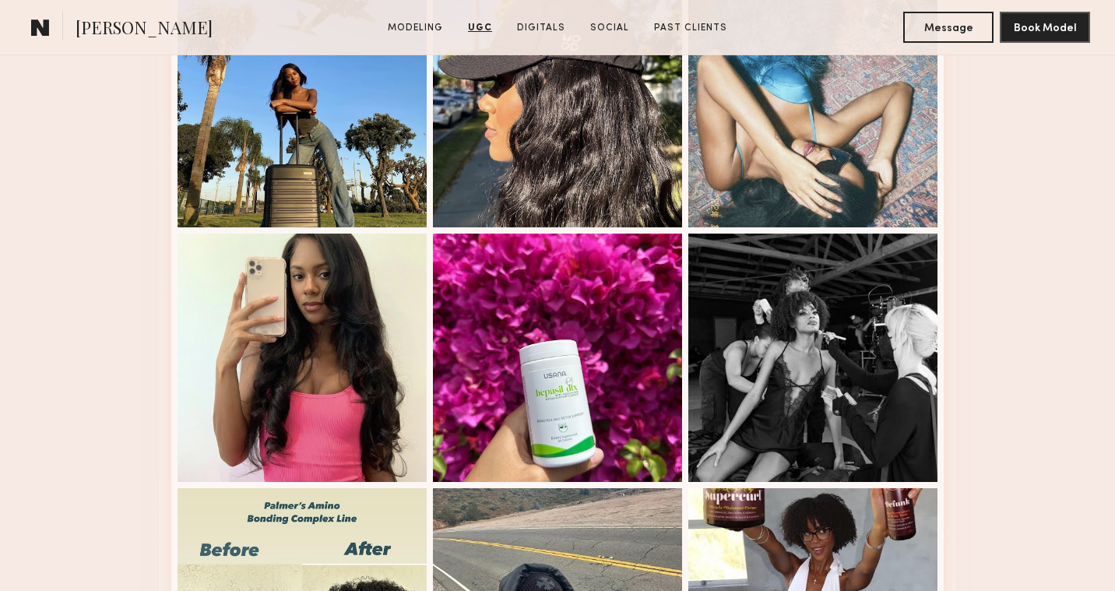
scroll to position [3085, 0]
